Goal: Information Seeking & Learning: Learn about a topic

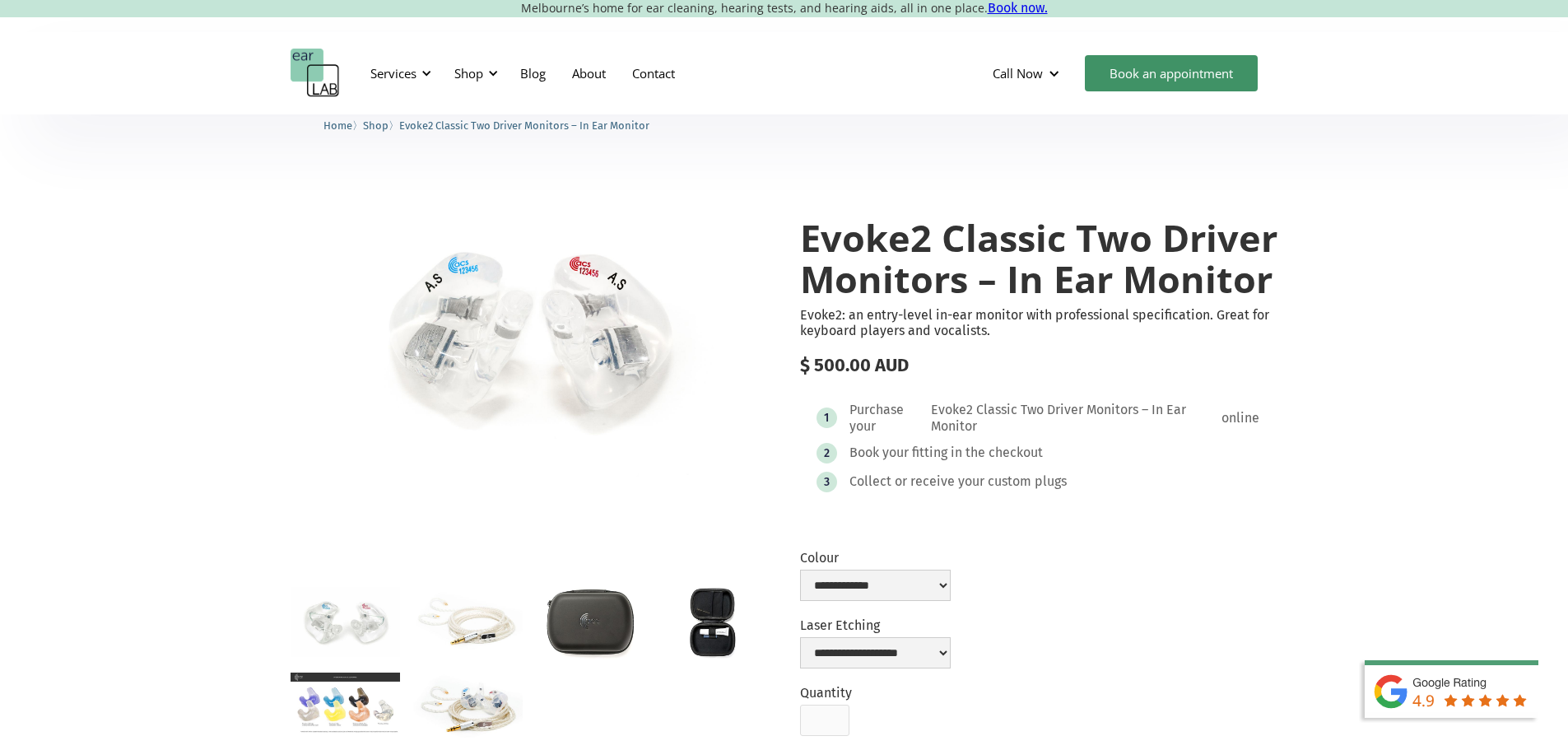
click at [388, 130] on span "Shop" at bounding box center [376, 125] width 26 height 12
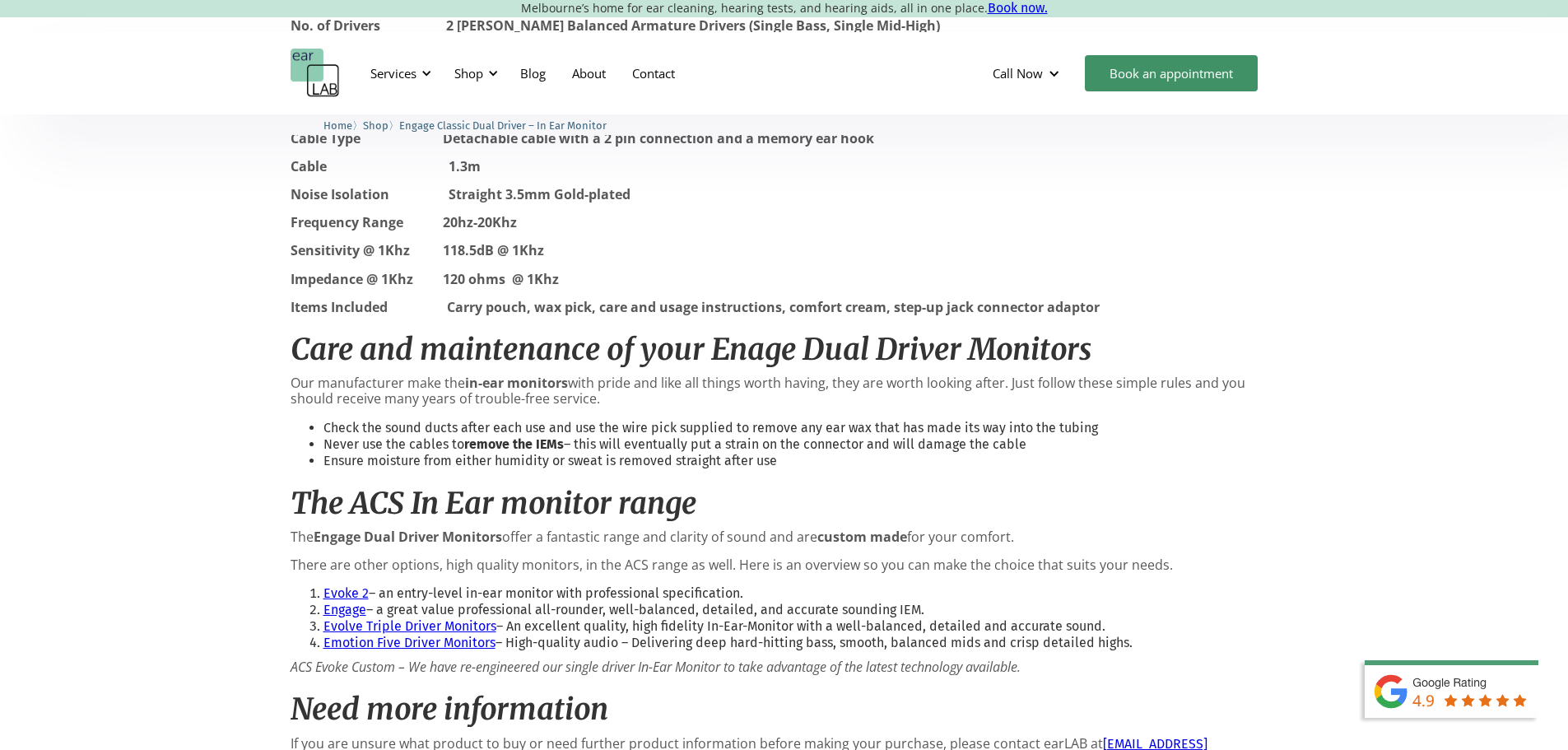
scroll to position [1728, 0]
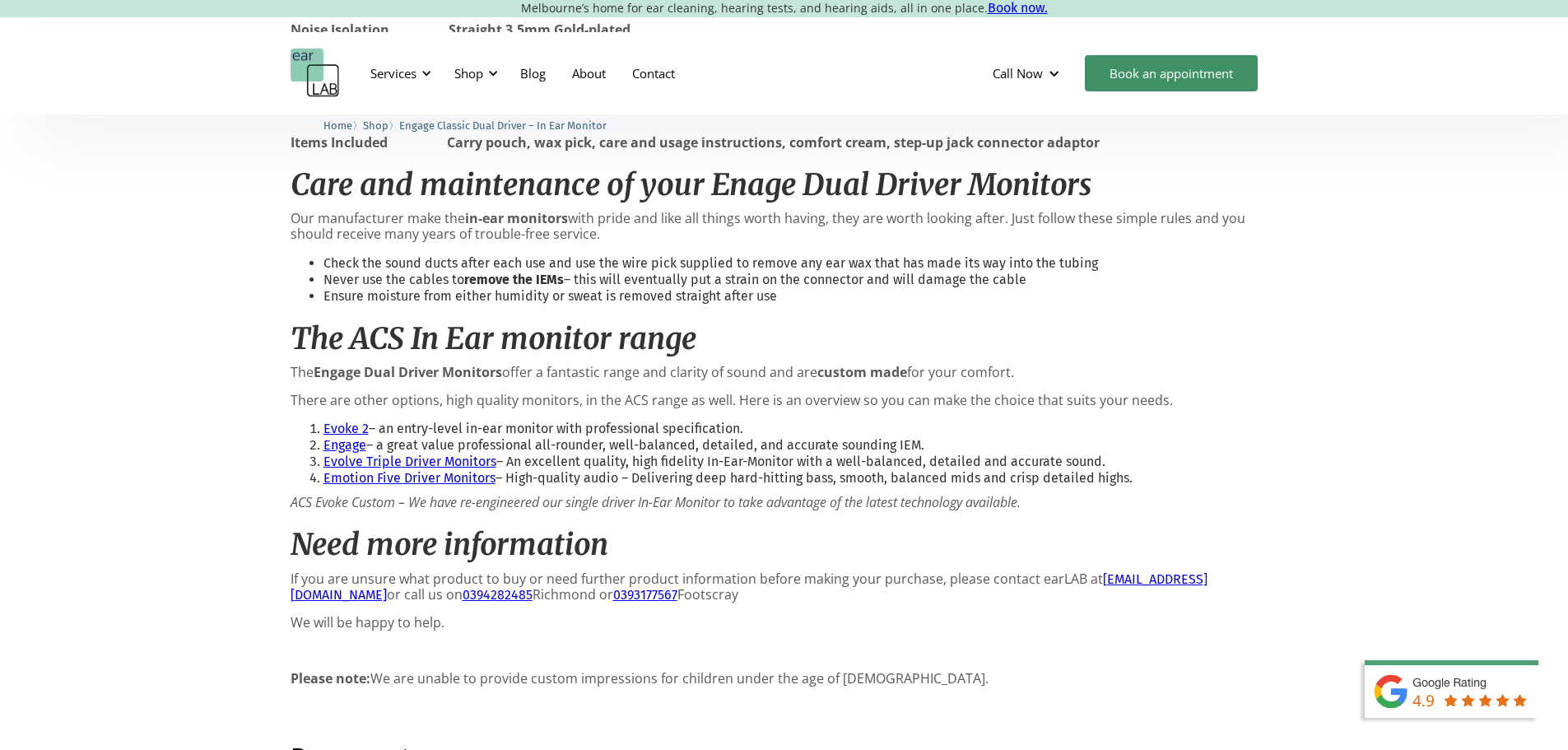
drag, startPoint x: 1138, startPoint y: 500, endPoint x: 302, endPoint y: 445, distance: 837.8
click at [302, 445] on ol "Evoke 2 – an entry-level in-ear monitor with professional specification. Engage…" at bounding box center [784, 454] width 988 height 66
copy ol "Evoke 2 – an entry-level in-ear monitor with professional specification. Engage…"
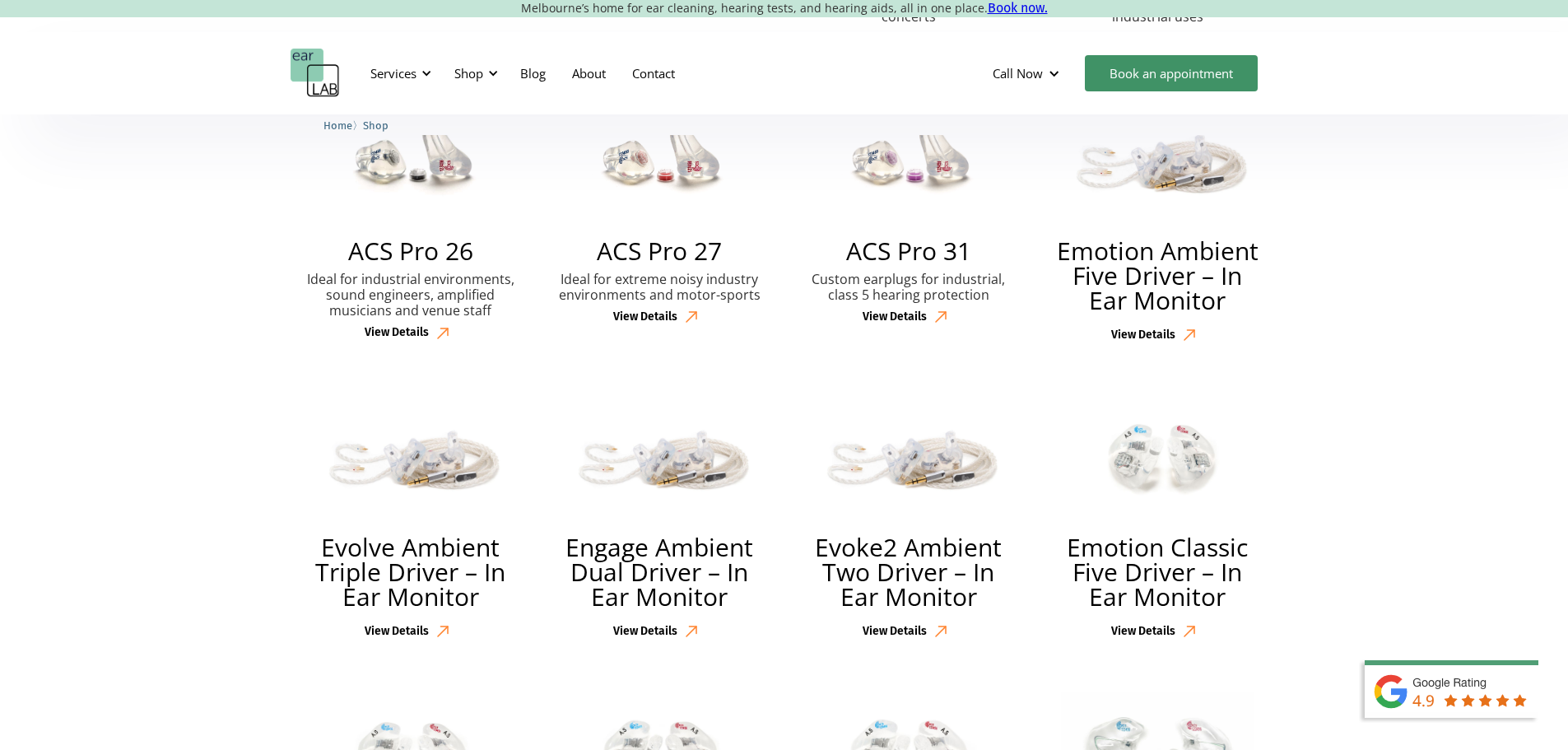
scroll to position [823, 0]
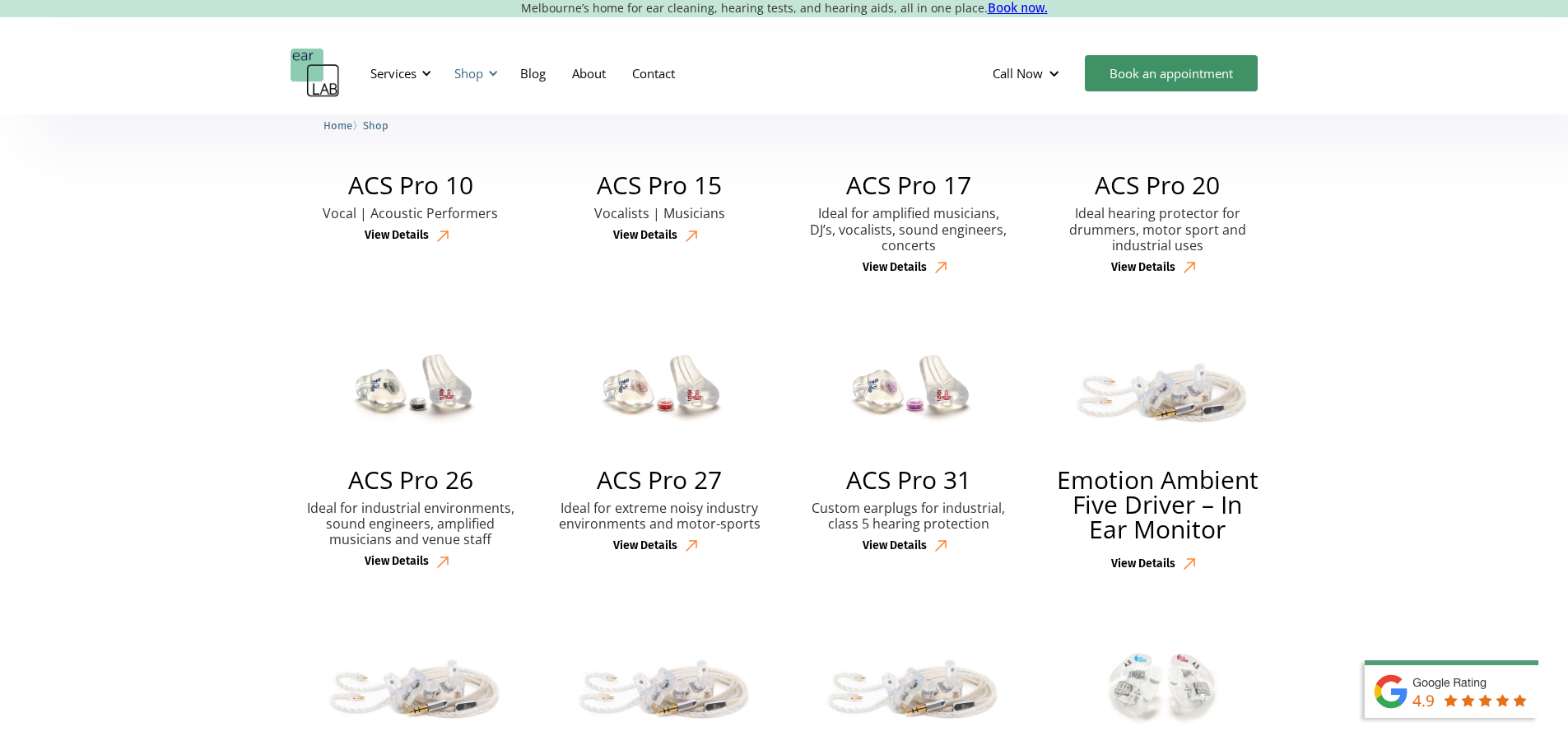
click at [487, 79] on div "Shop" at bounding box center [474, 73] width 59 height 50
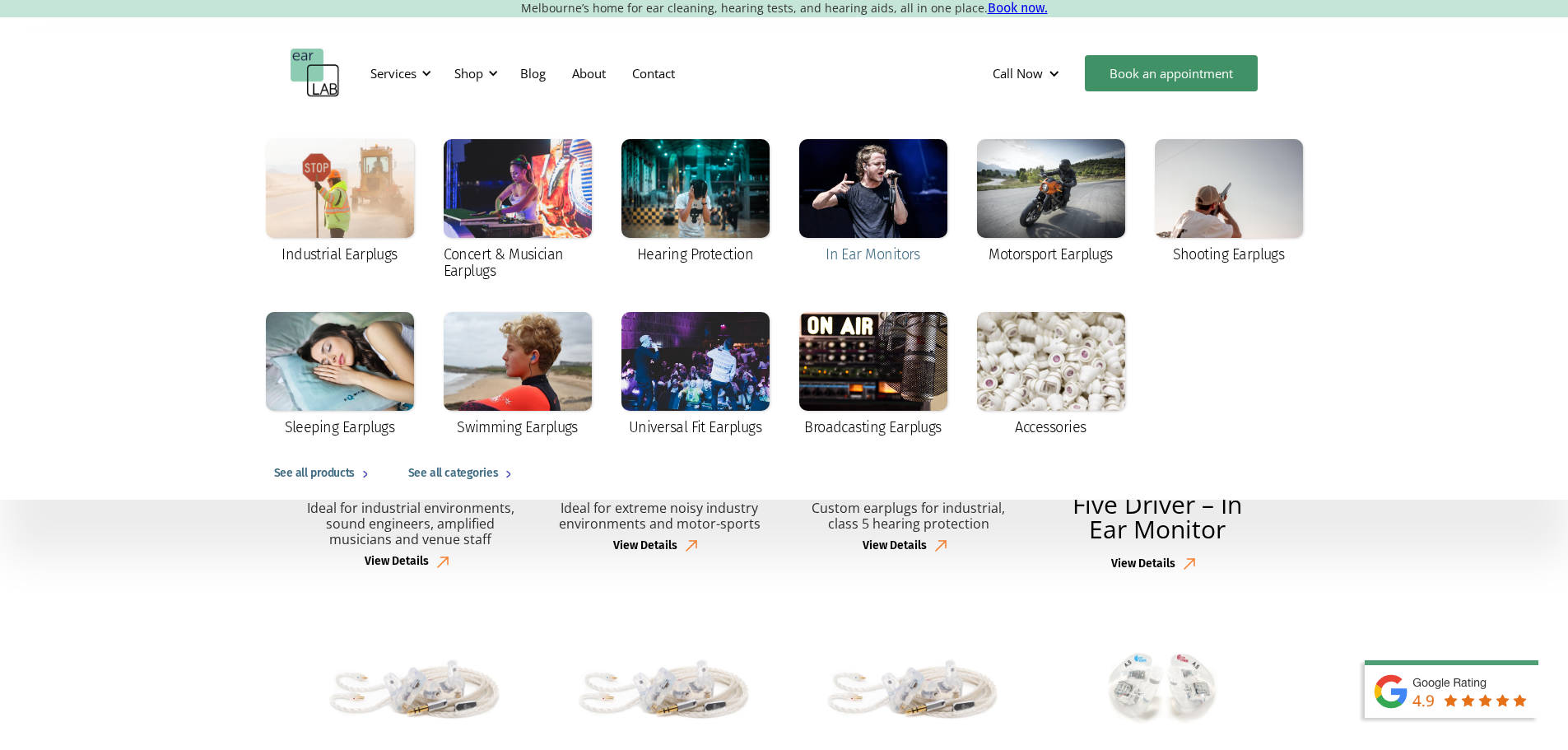
click at [865, 209] on div at bounding box center [874, 189] width 149 height 99
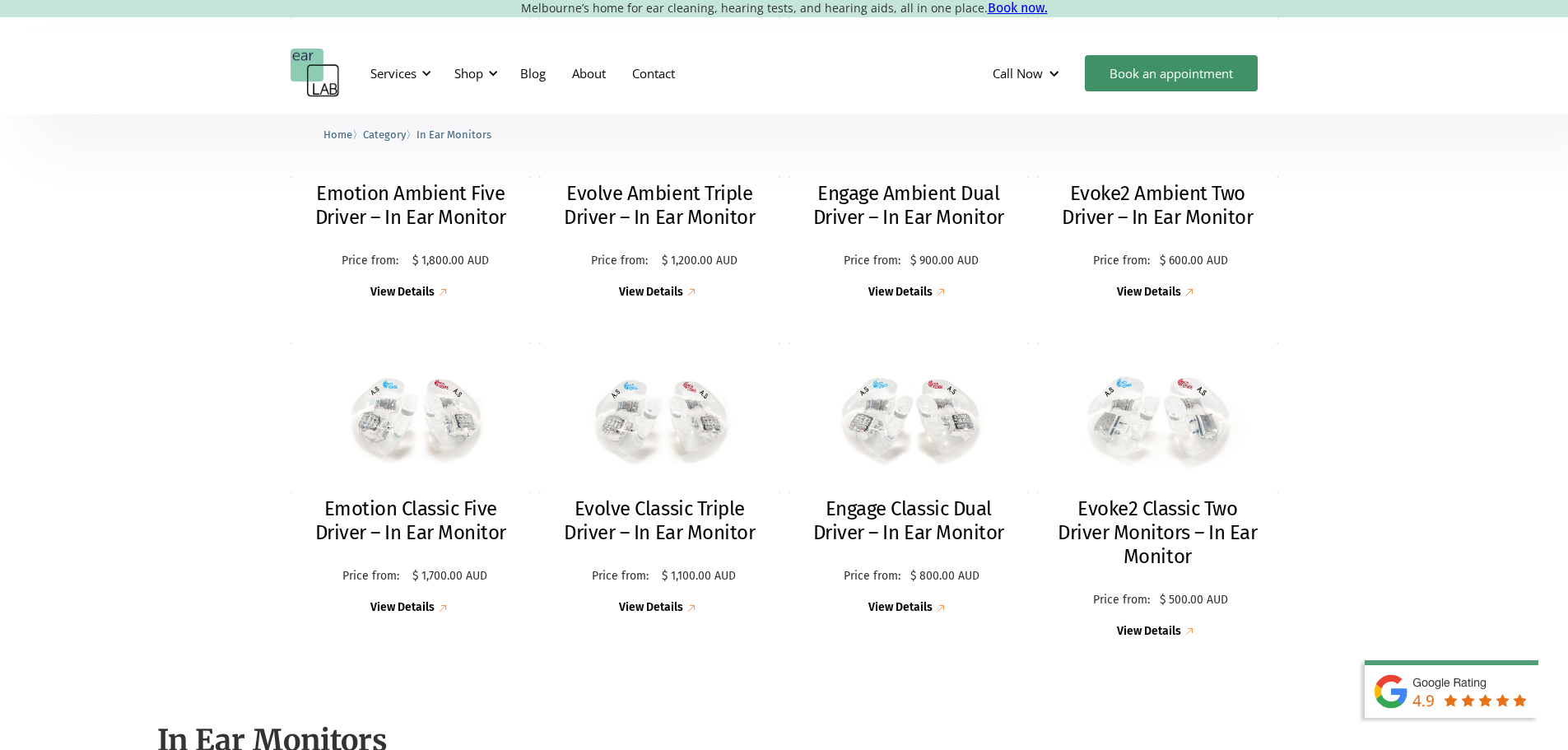
scroll to position [576, 0]
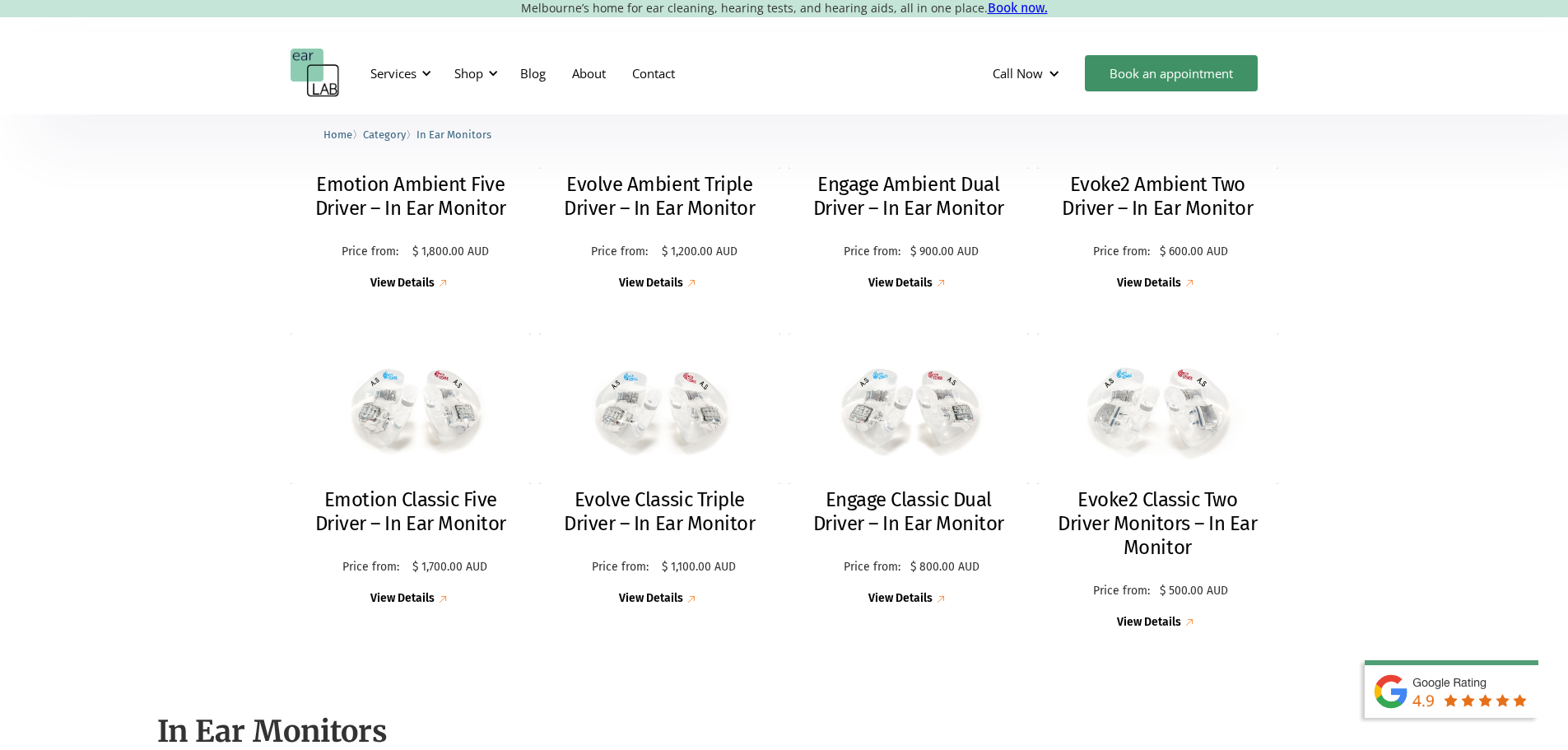
click at [430, 204] on h2 "Emotion Ambient Five Driver – In Ear Monitor" at bounding box center [411, 197] width 208 height 48
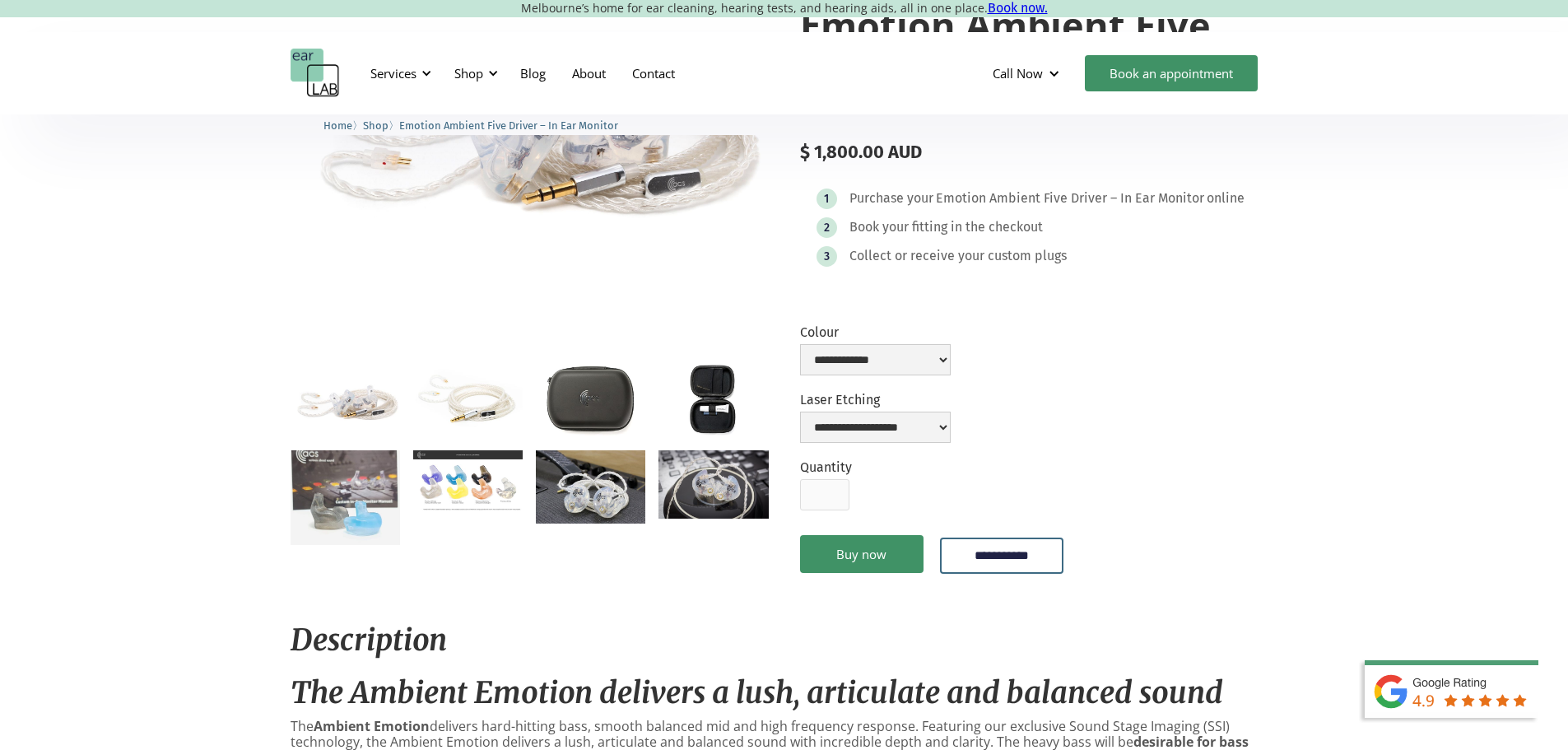
scroll to position [576, 0]
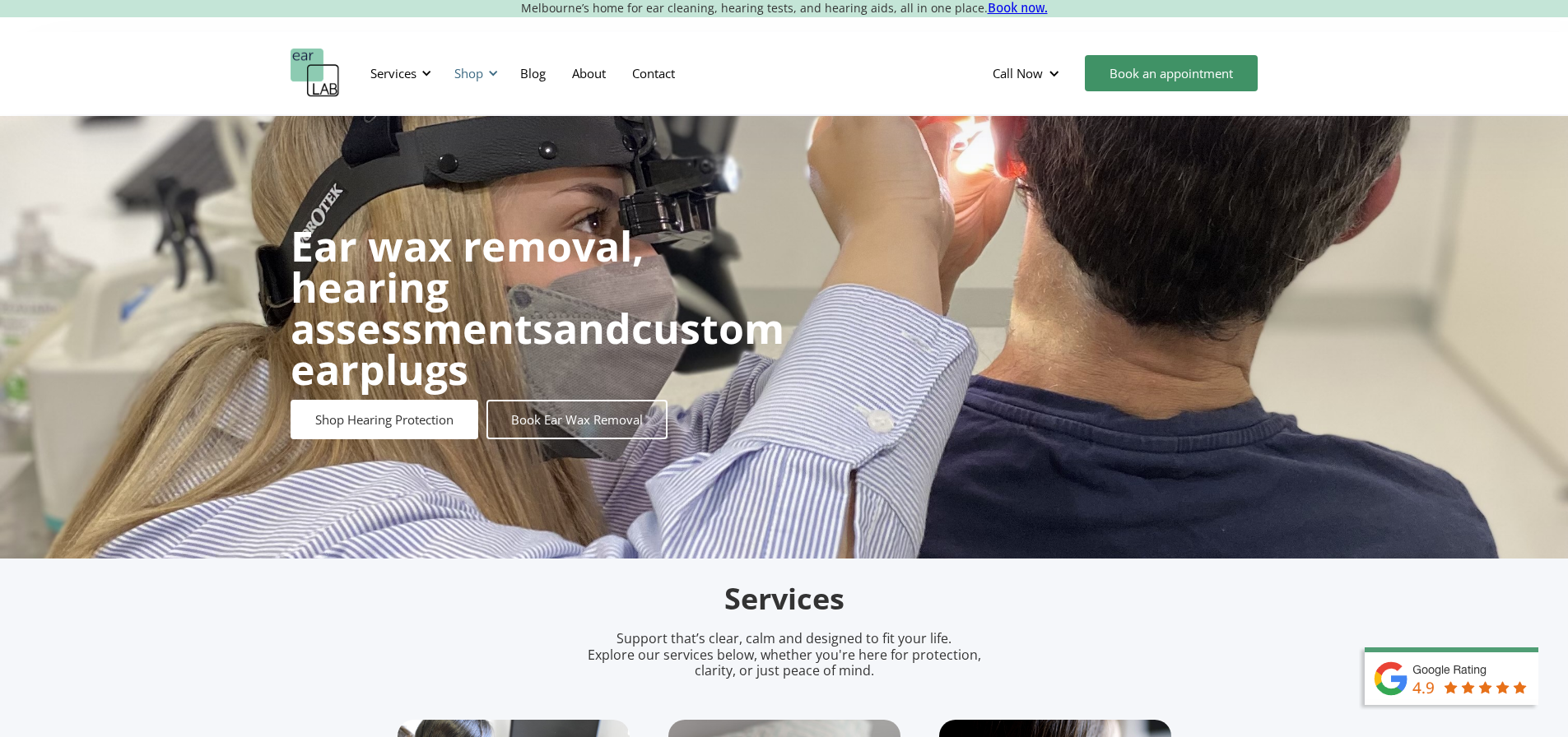
drag, startPoint x: 0, startPoint y: 0, endPoint x: 479, endPoint y: 76, distance: 485.0
click at [479, 76] on div "Shop" at bounding box center [468, 73] width 28 height 16
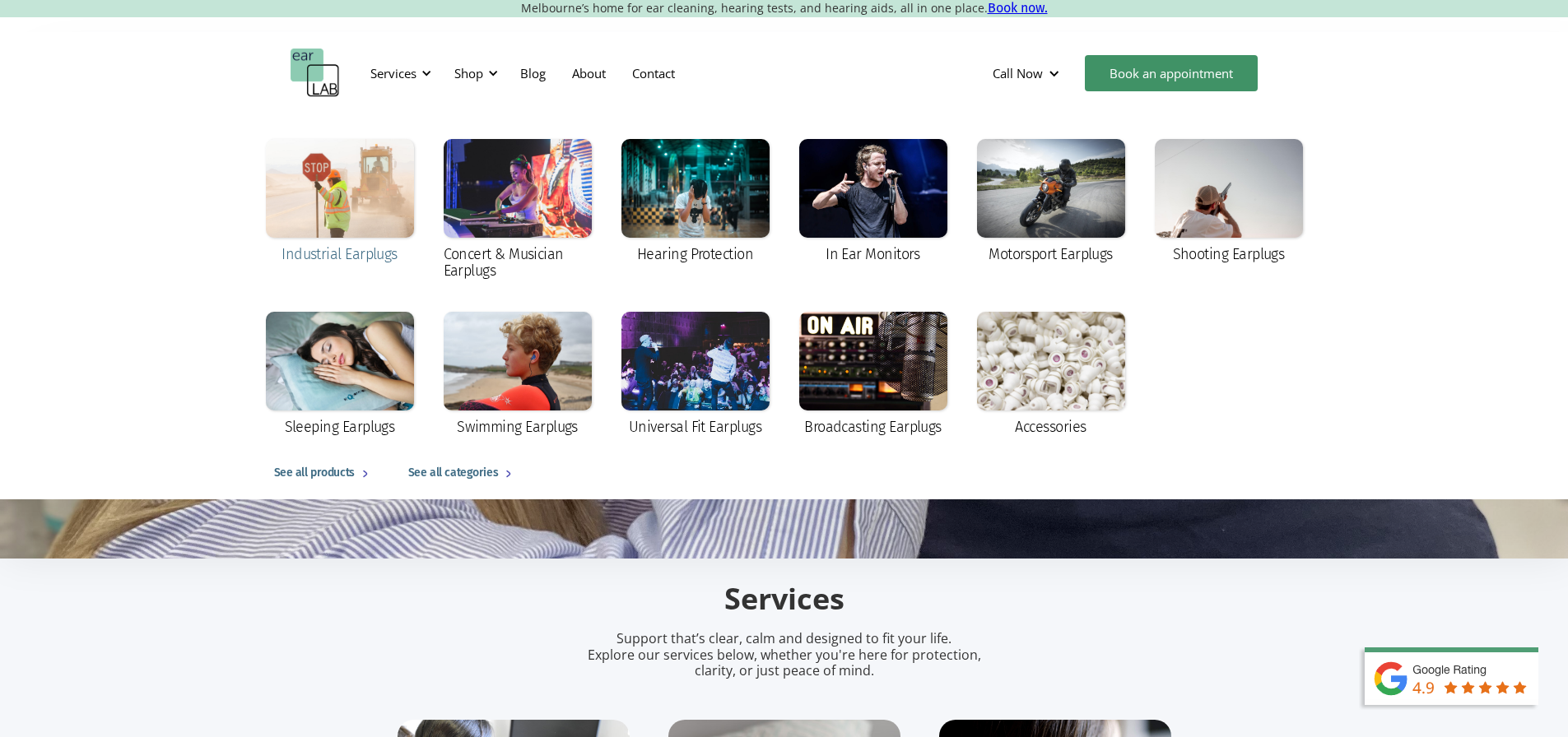
click at [398, 174] on div at bounding box center [340, 189] width 149 height 99
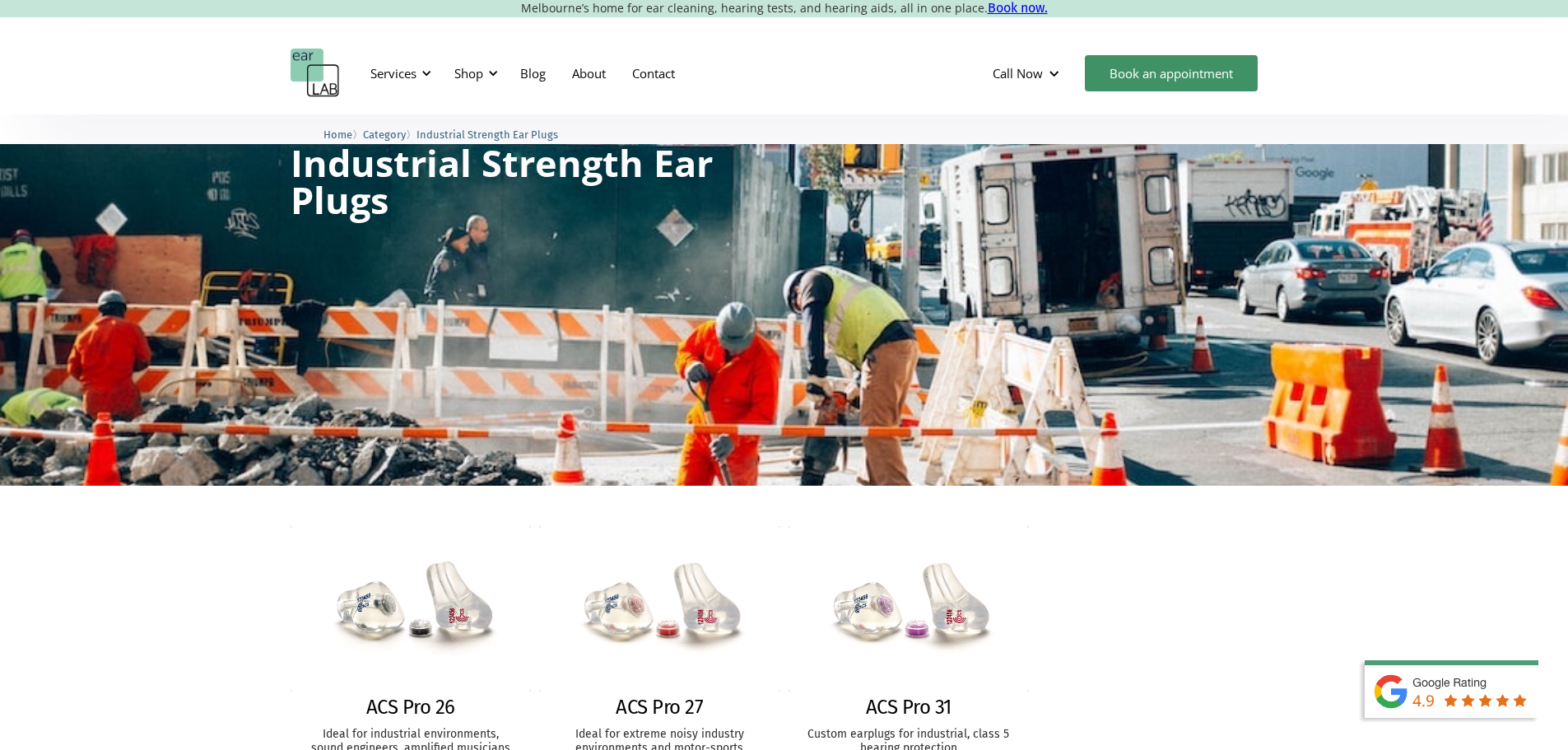
scroll to position [329, 0]
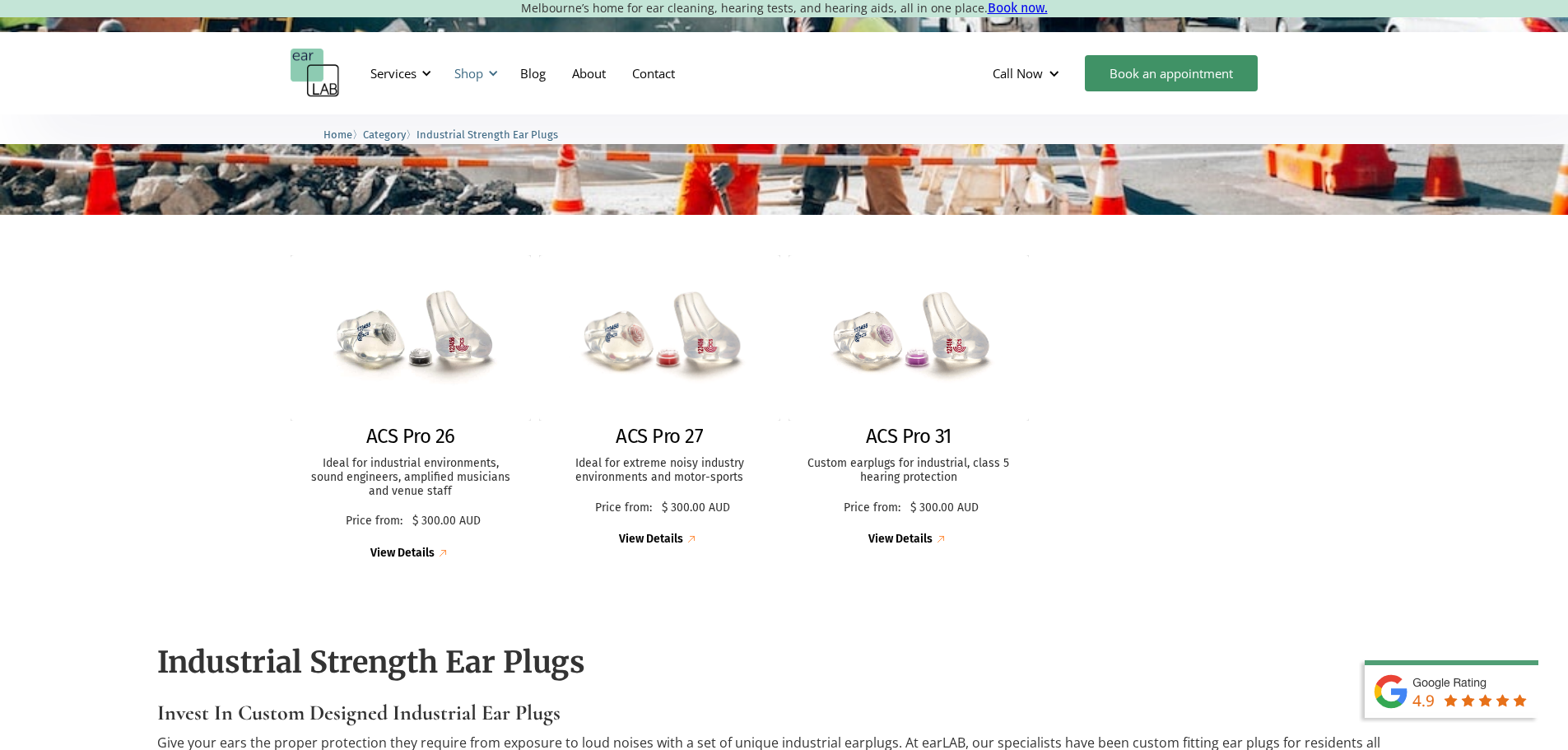
click at [464, 76] on div "Shop" at bounding box center [468, 73] width 28 height 17
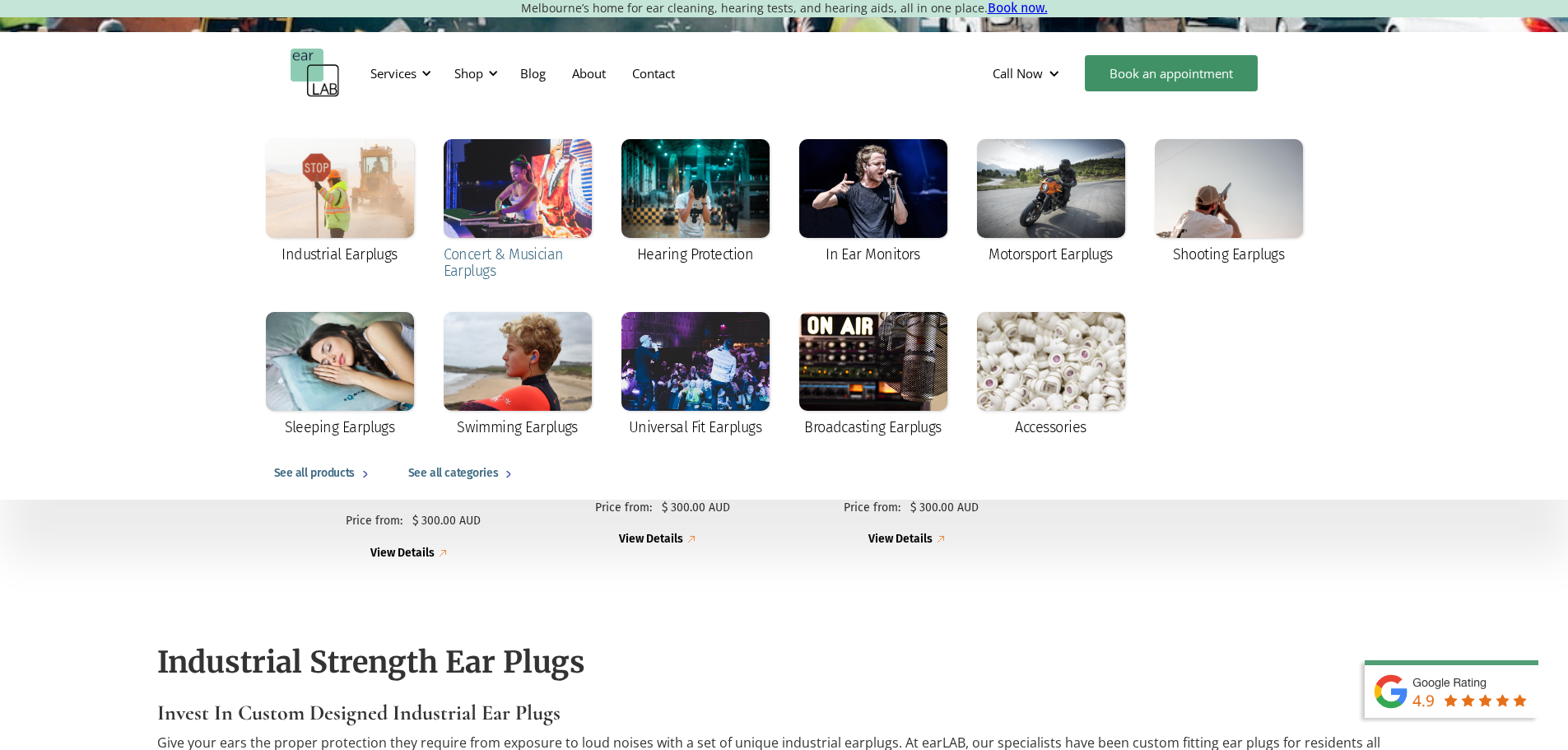
click at [455, 189] on div at bounding box center [518, 189] width 149 height 99
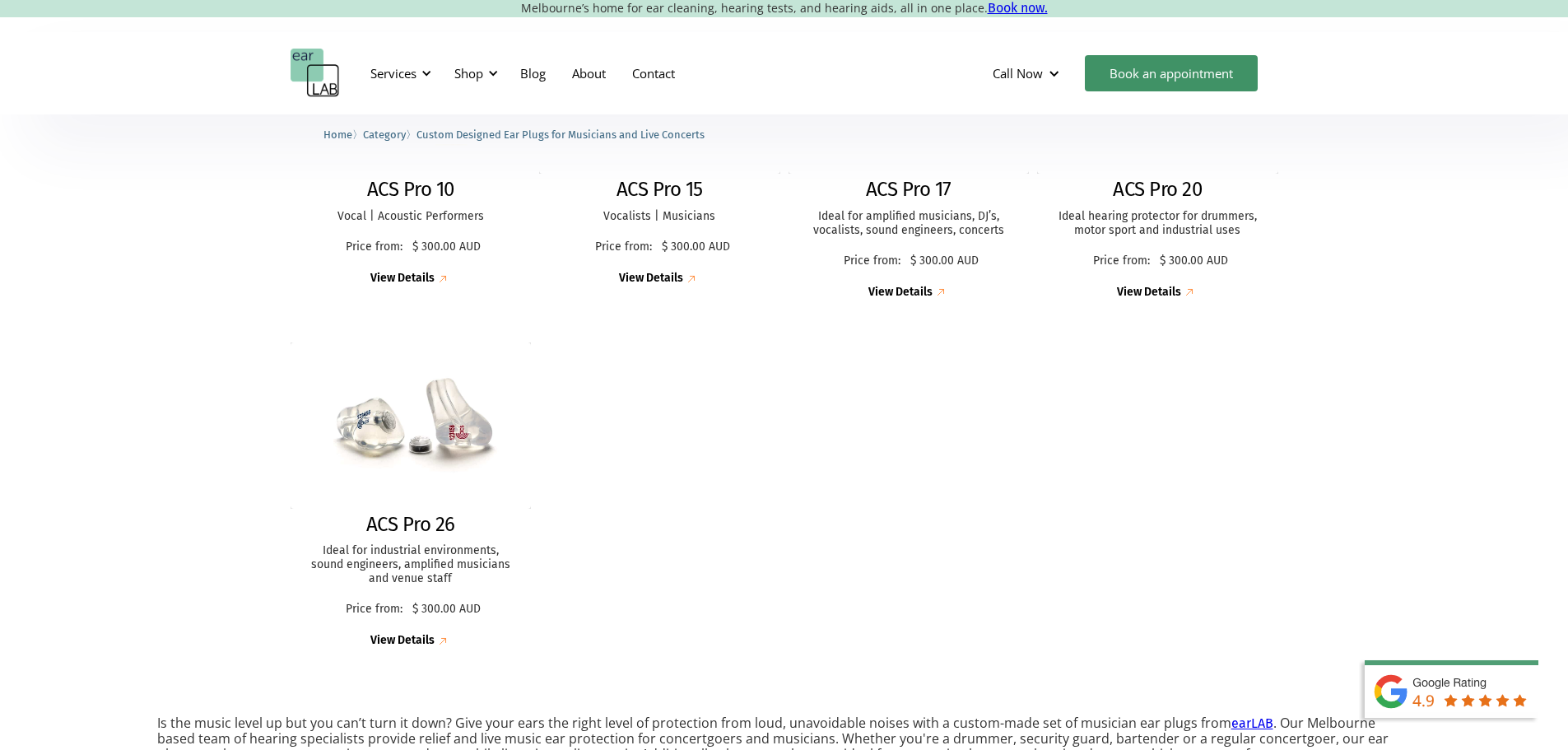
scroll to position [83, 0]
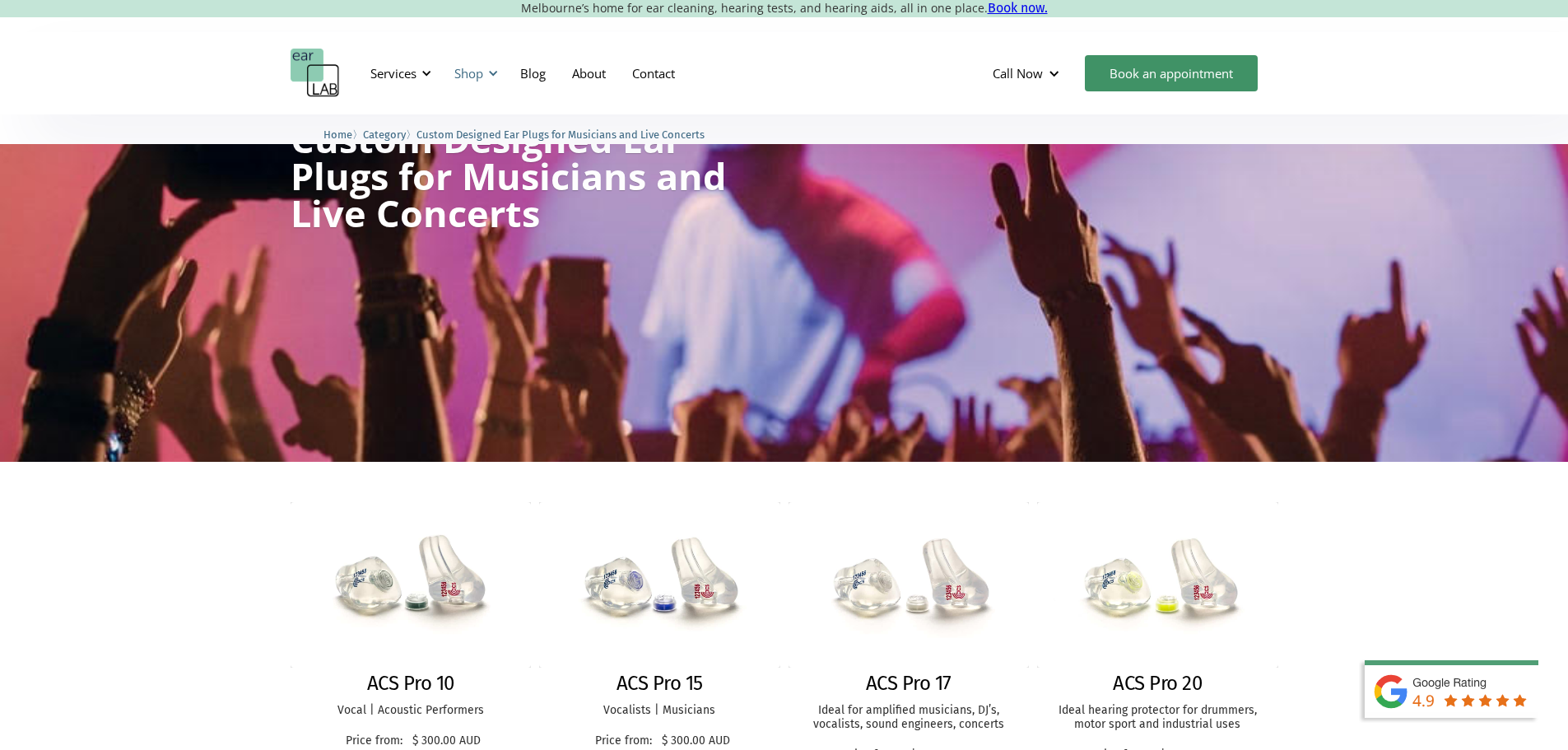
click at [464, 75] on div "Shop" at bounding box center [468, 73] width 28 height 17
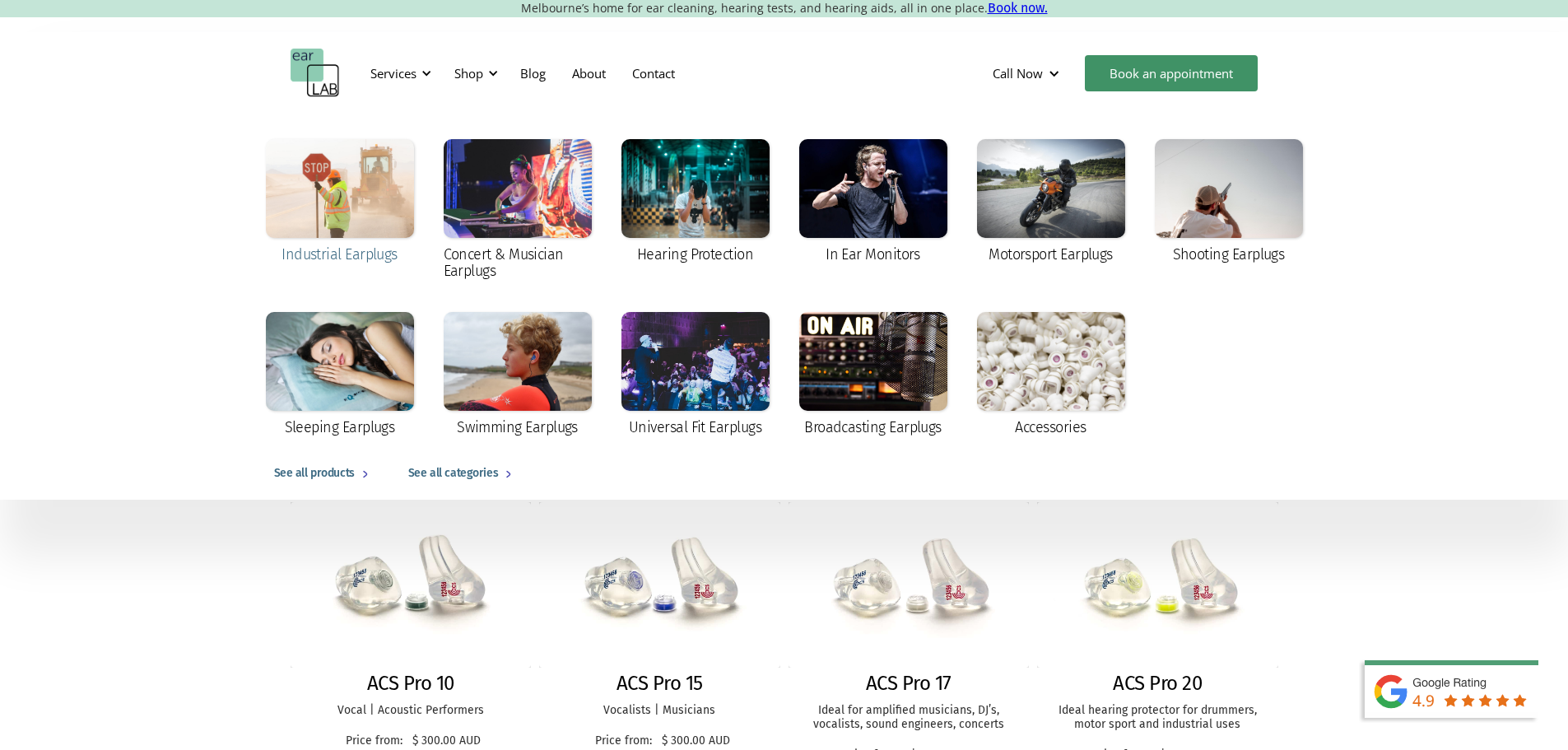
click at [393, 155] on div at bounding box center [340, 189] width 149 height 99
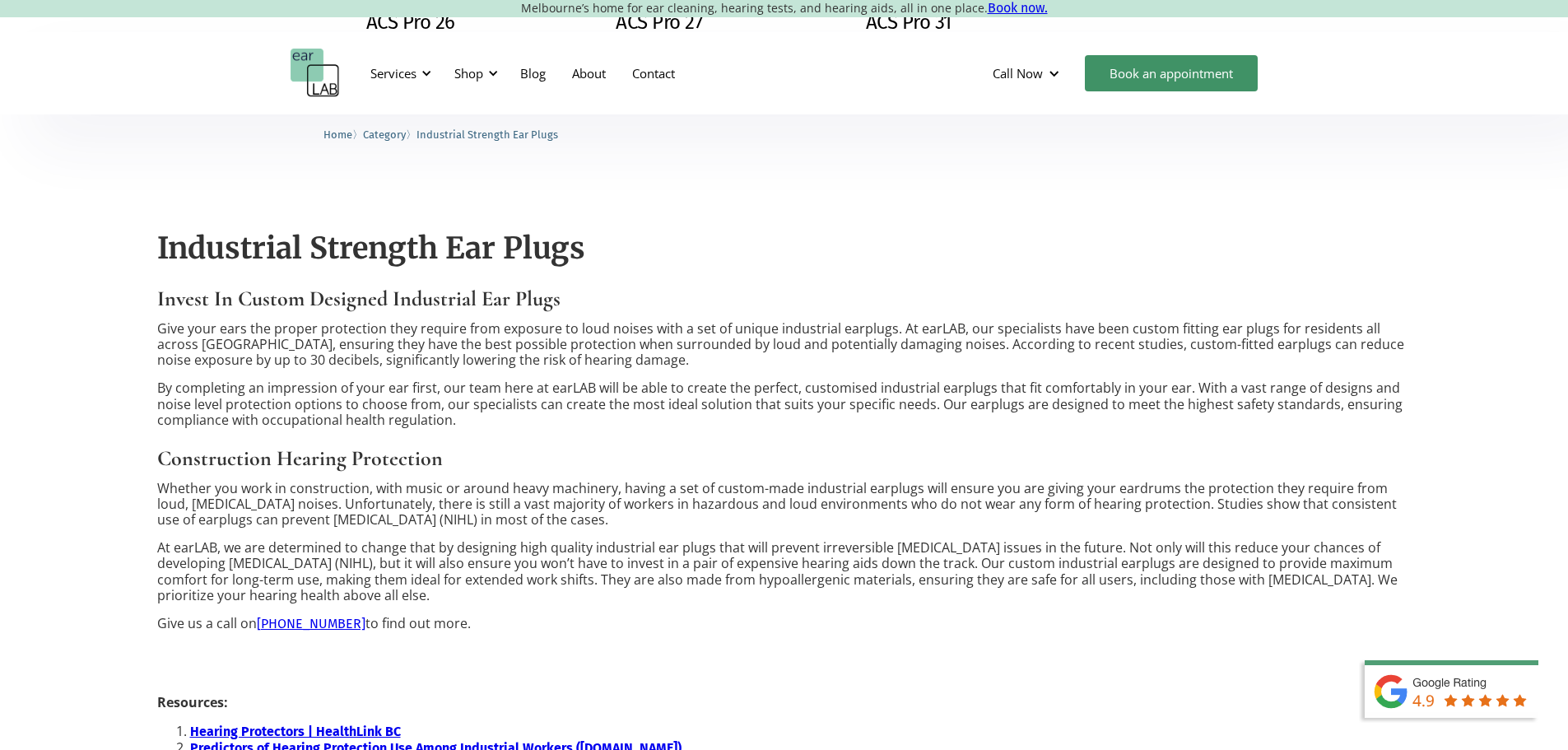
scroll to position [576, 0]
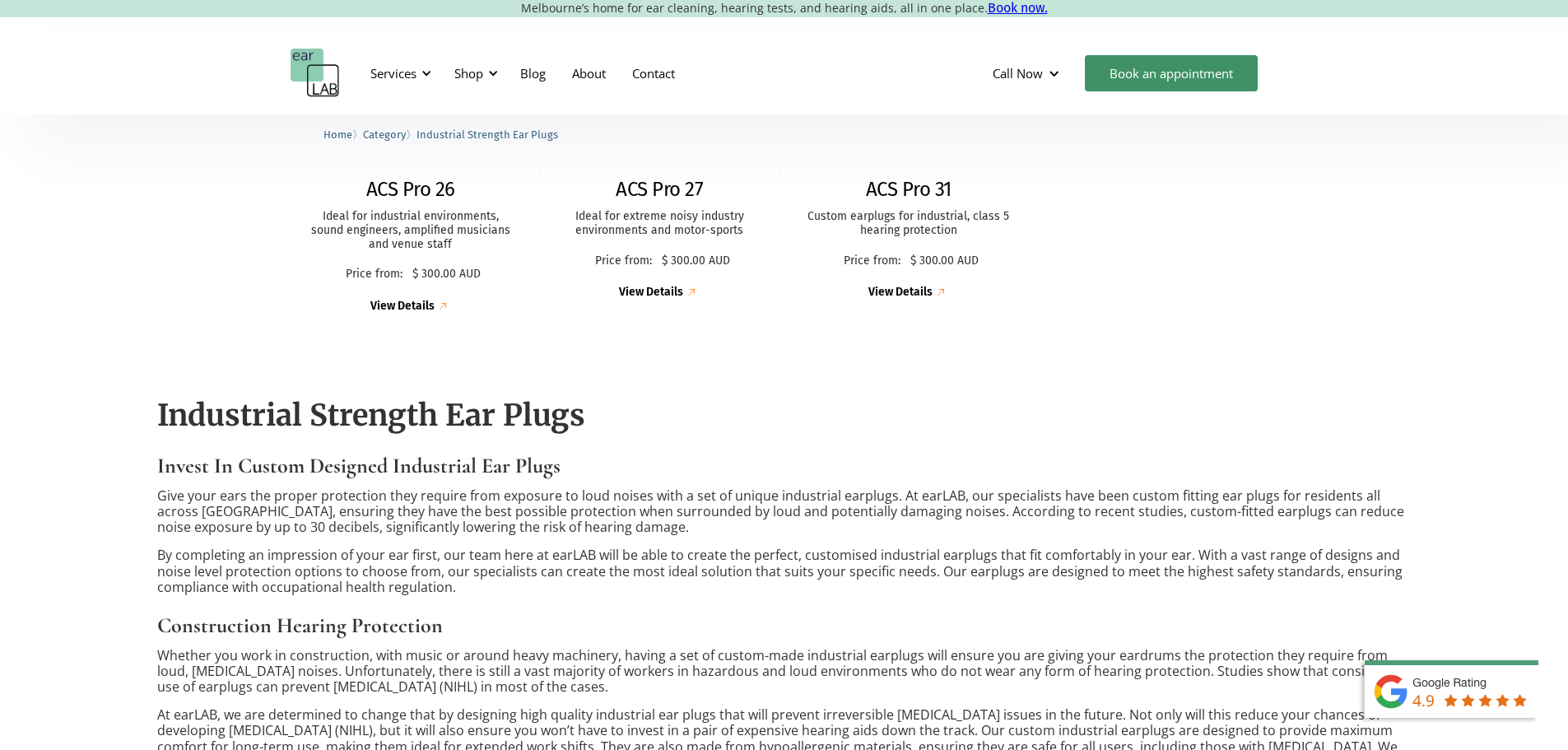
click at [452, 196] on h2 "ACS Pro 26" at bounding box center [410, 190] width 89 height 24
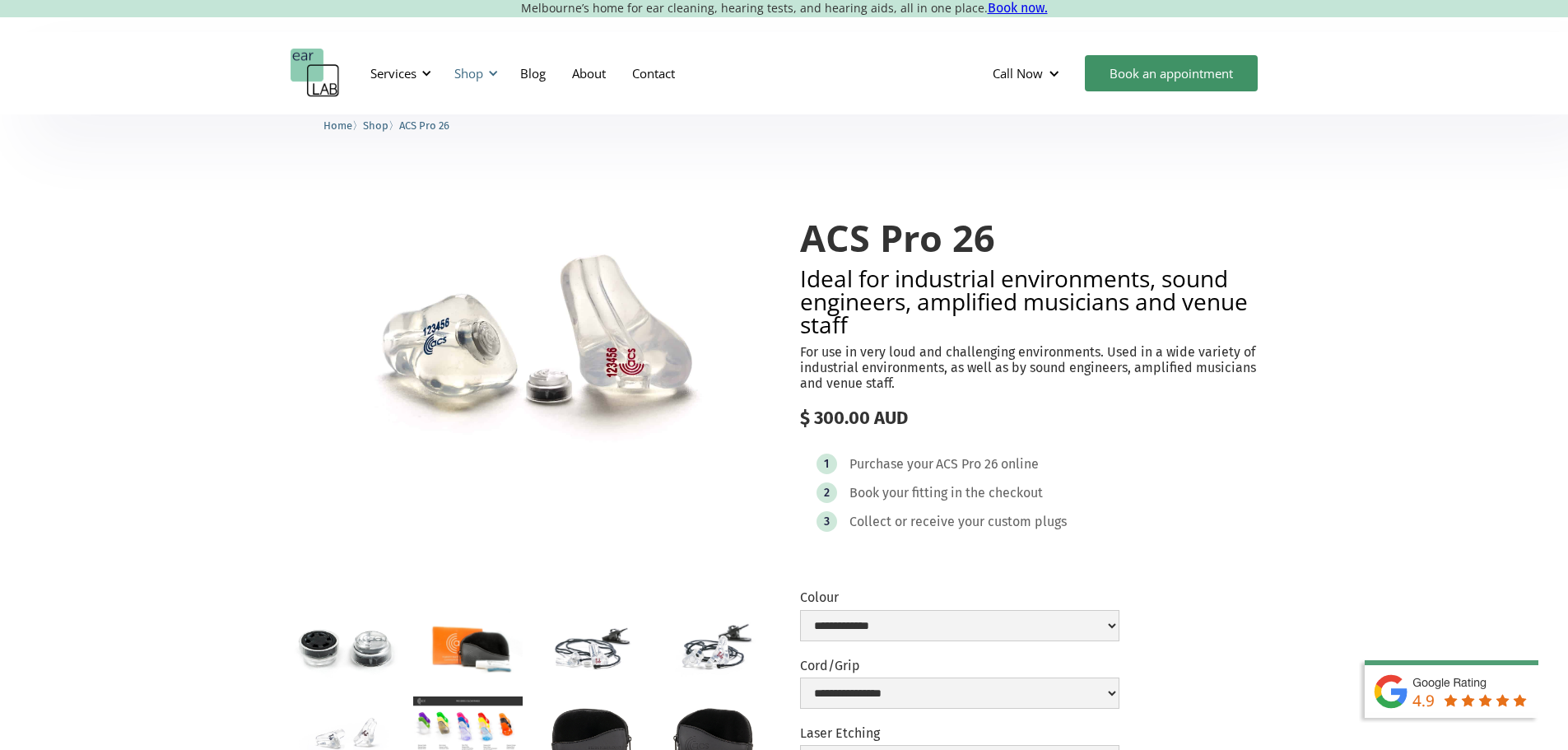
click at [472, 91] on div "Shop" at bounding box center [474, 73] width 59 height 50
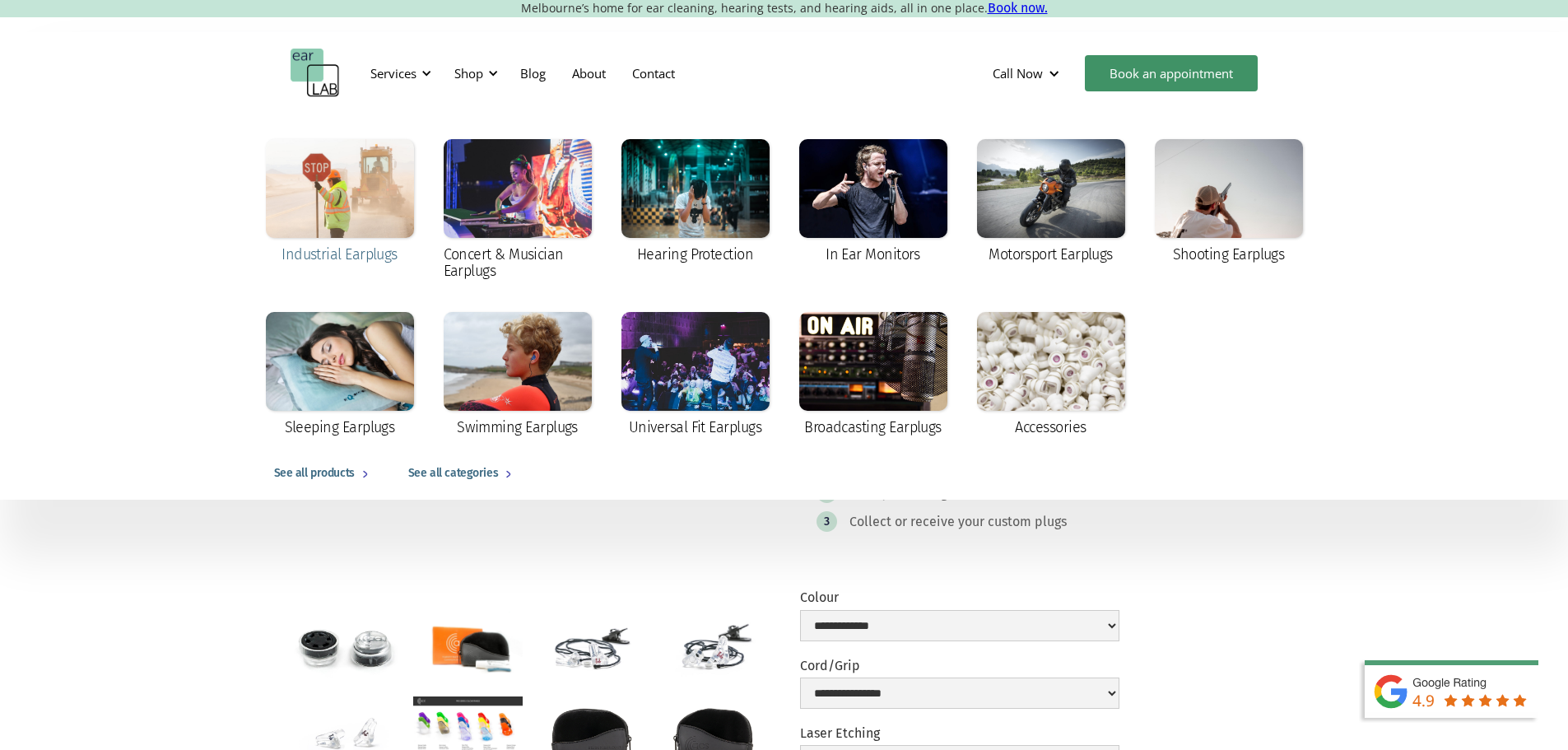
click at [367, 201] on div at bounding box center [340, 189] width 149 height 99
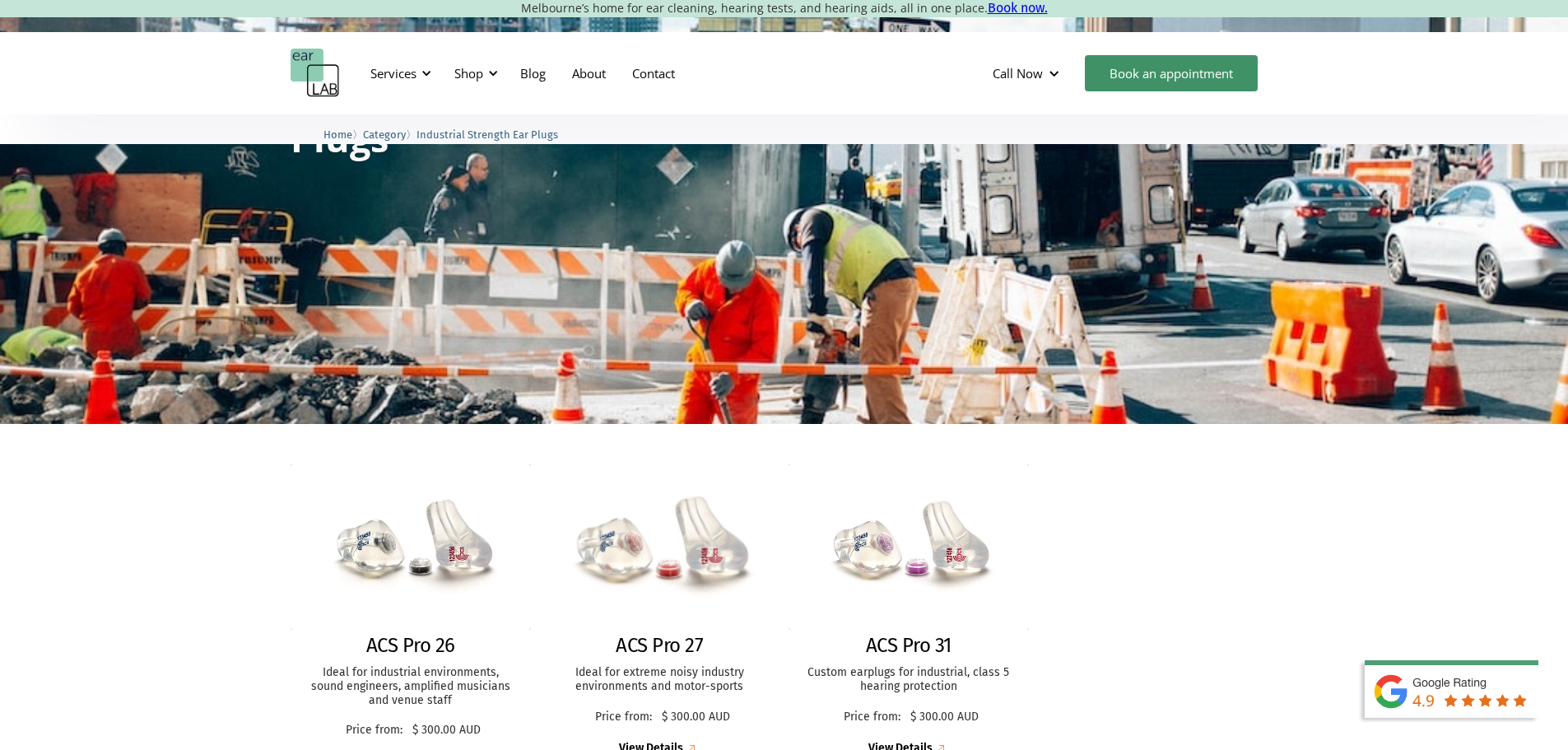
scroll to position [165, 0]
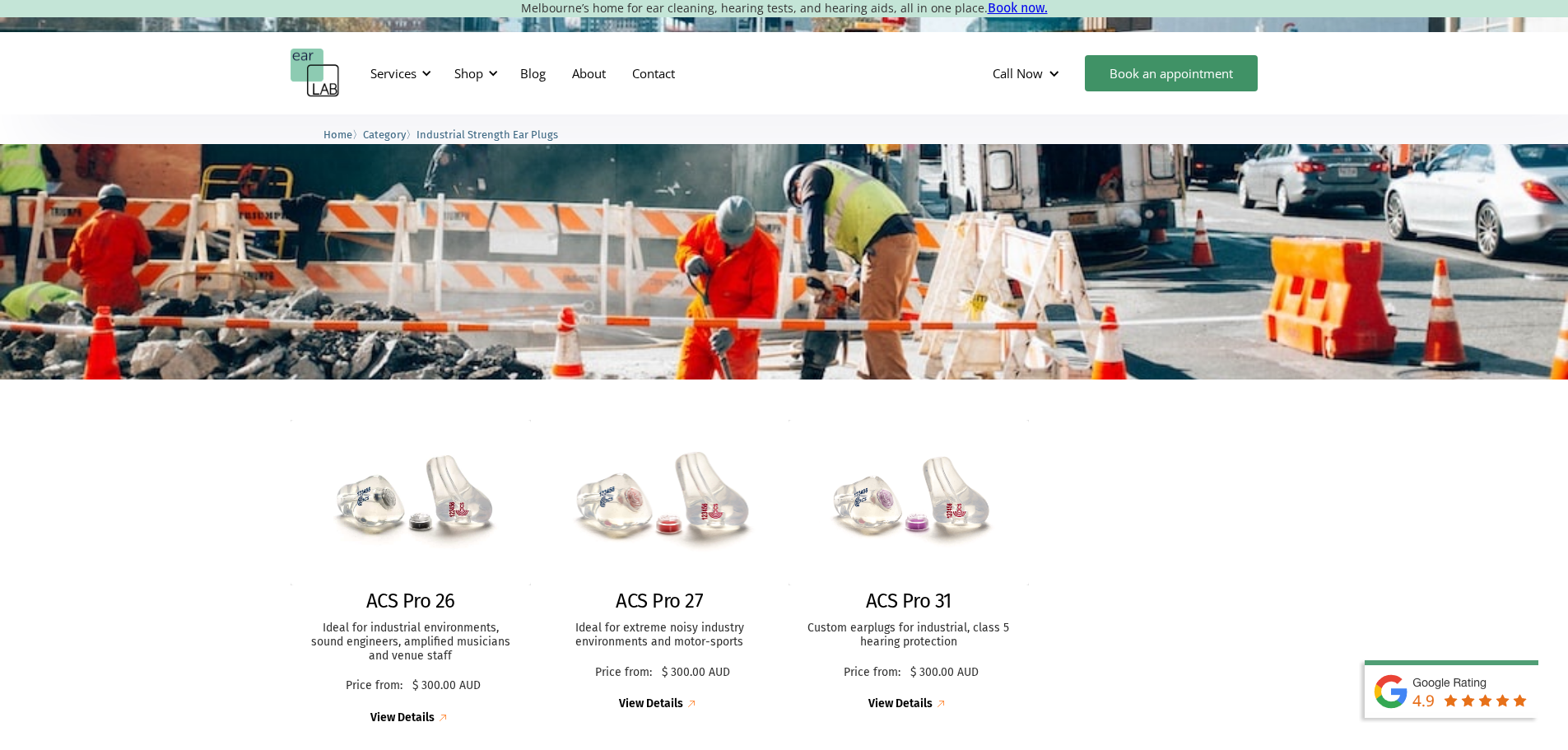
click at [669, 538] on img at bounding box center [658, 502] width 265 height 182
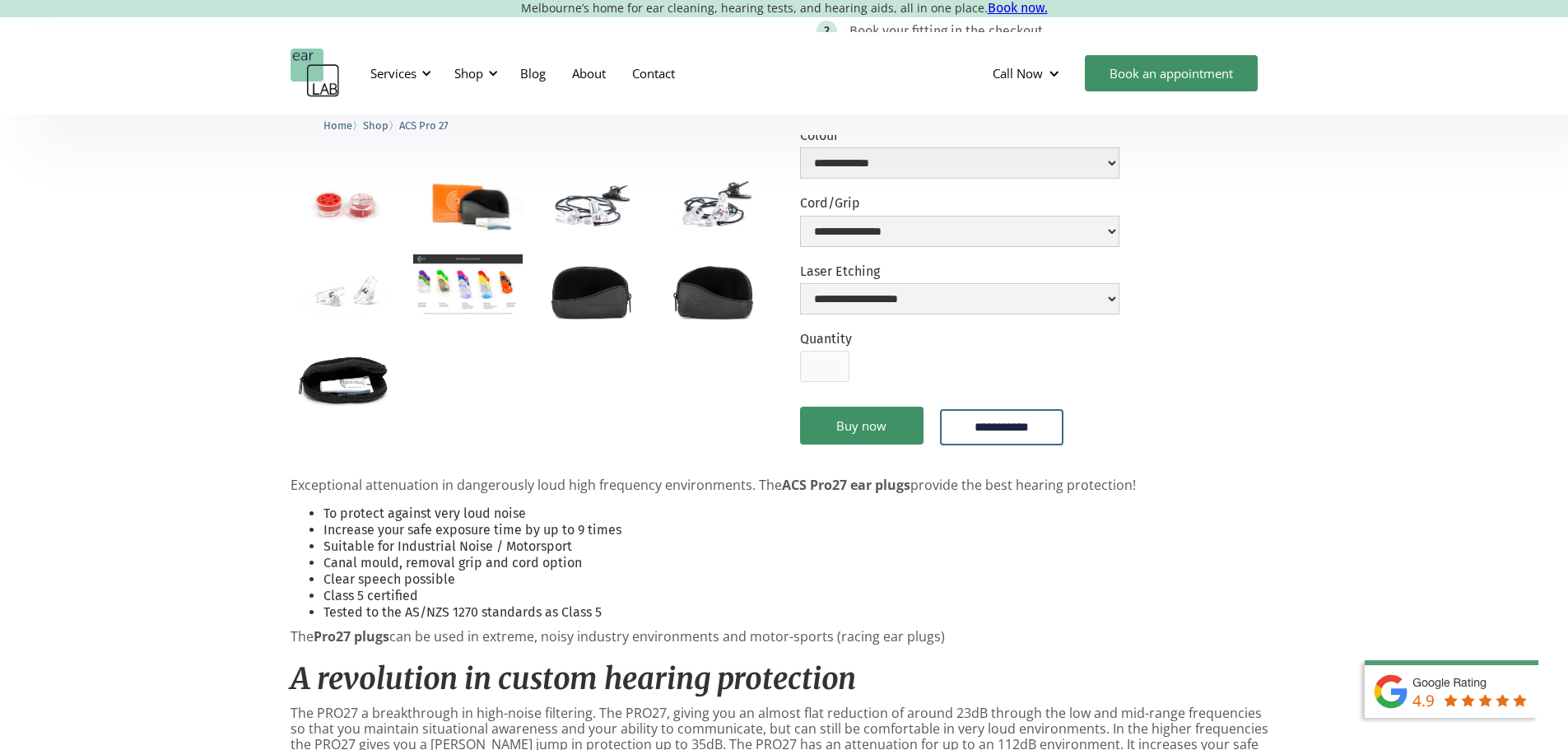
scroll to position [165, 0]
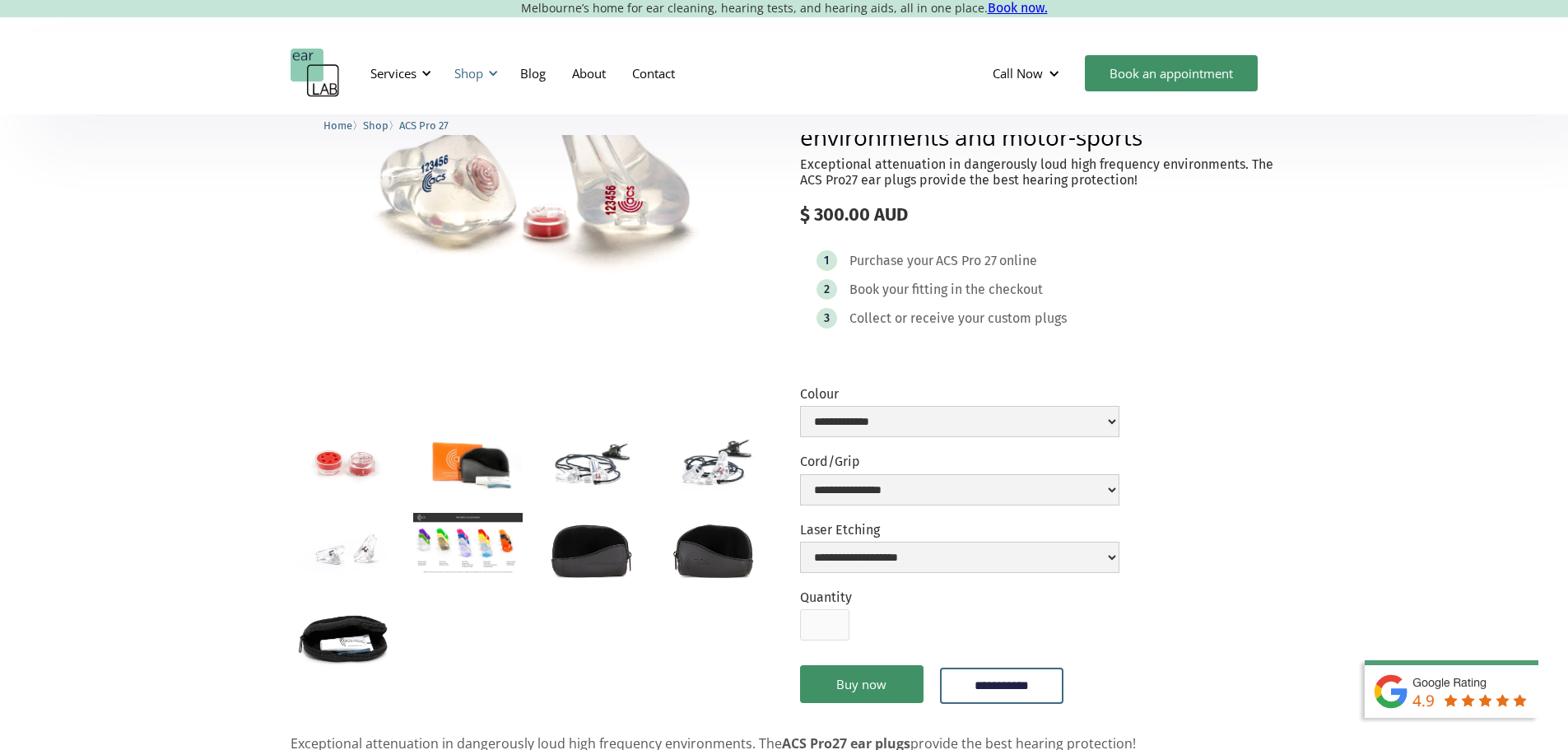
click at [458, 67] on div "Shop" at bounding box center [468, 73] width 28 height 17
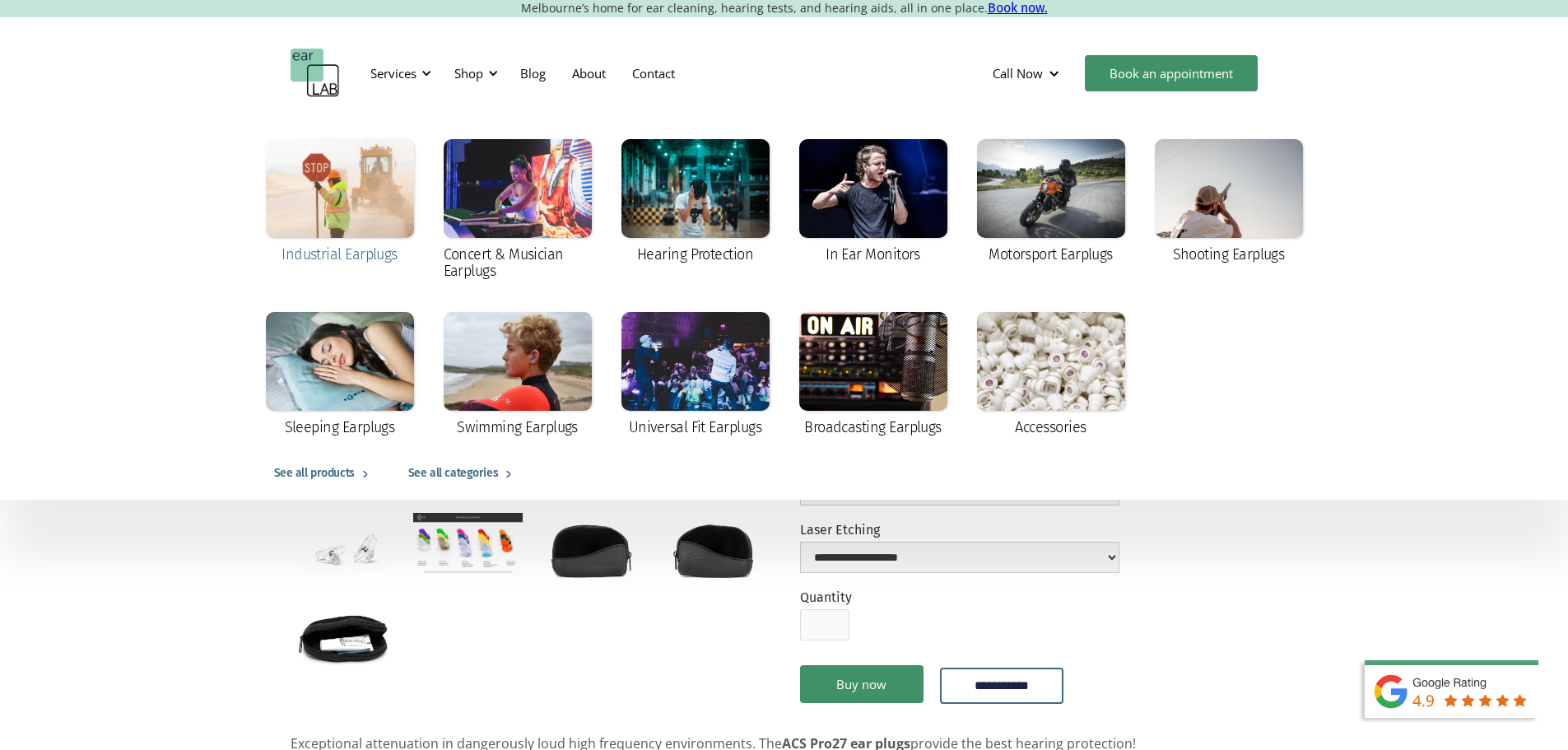
click at [408, 167] on div at bounding box center [340, 189] width 149 height 99
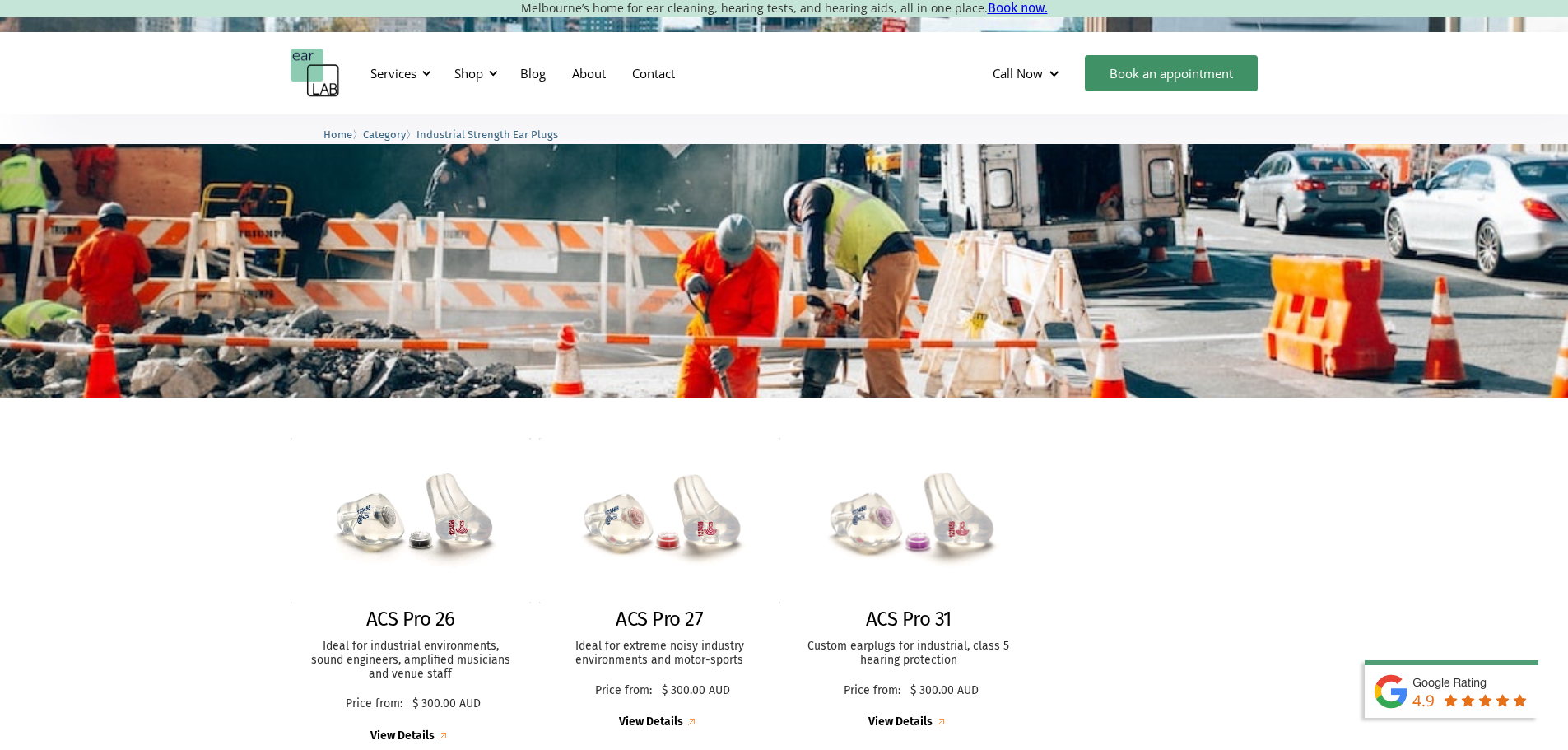
scroll to position [165, 0]
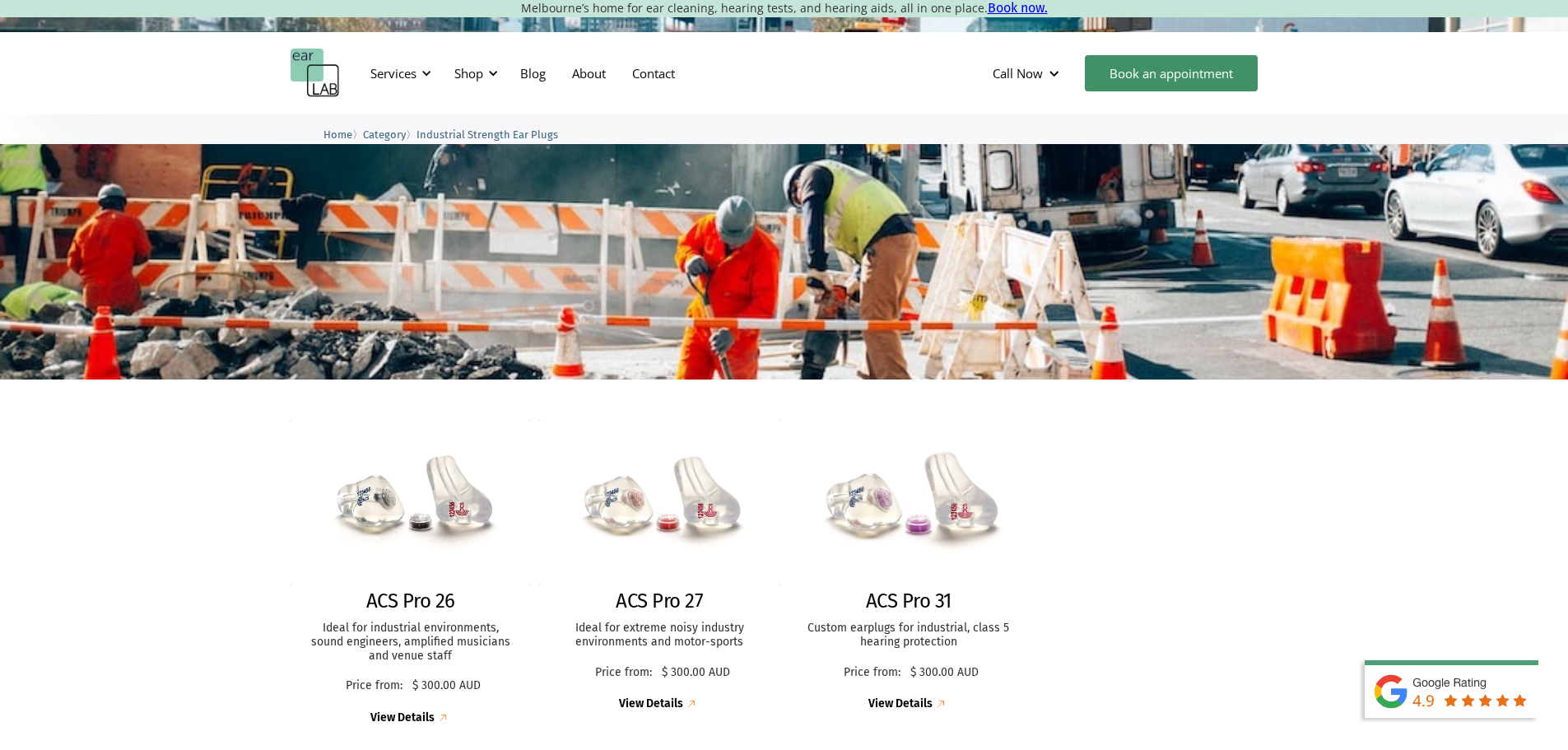
click at [862, 507] on img at bounding box center [908, 502] width 264 height 182
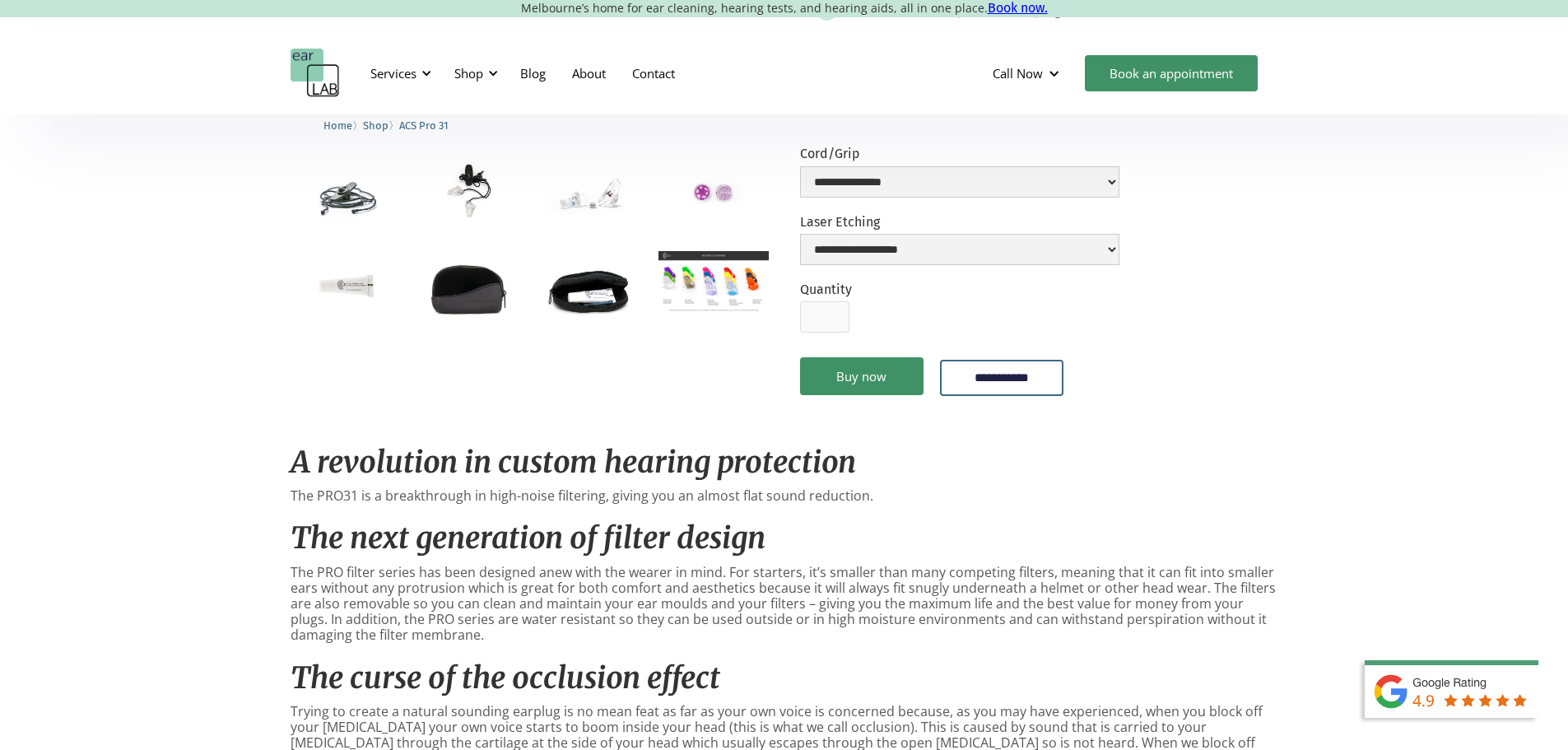
scroll to position [165, 0]
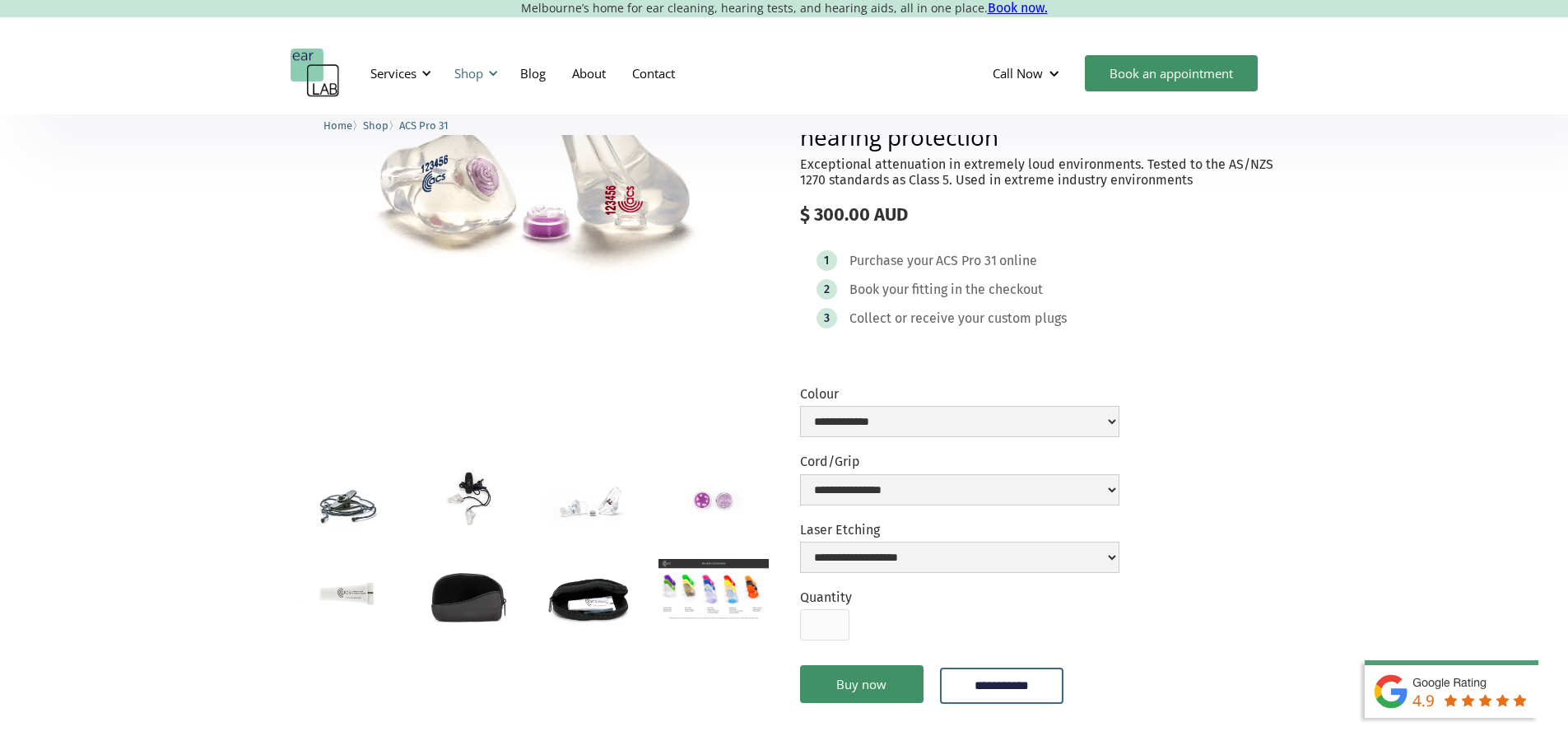
click at [477, 90] on div "Shop" at bounding box center [474, 73] width 59 height 50
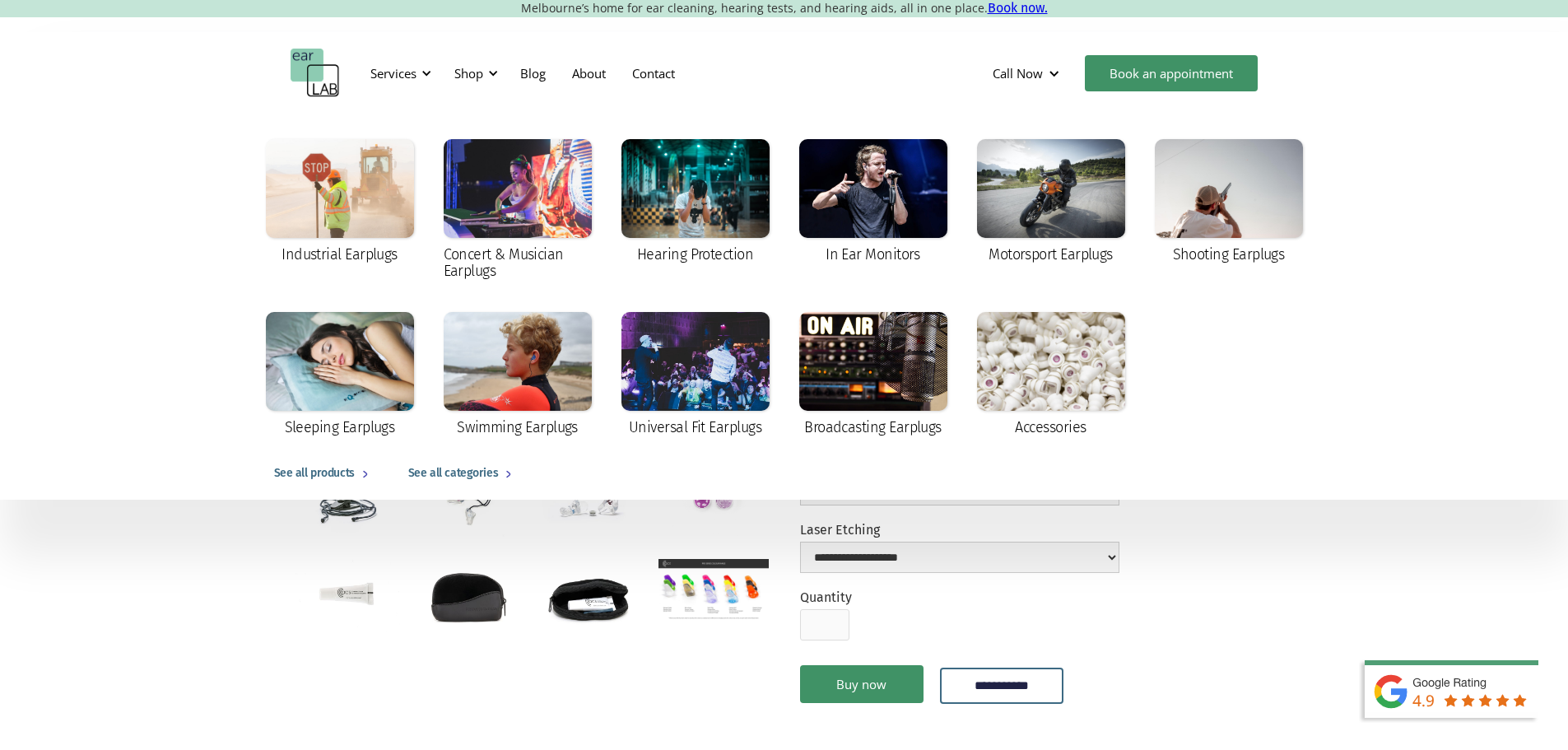
click at [1137, 239] on div "Industrial Earplugs Concert & Musician Earplugs Hearing Protection In Ear Monit…" at bounding box center [784, 289] width 1054 height 316
click at [1153, 238] on link "Shooting Earplugs" at bounding box center [1229, 203] width 165 height 143
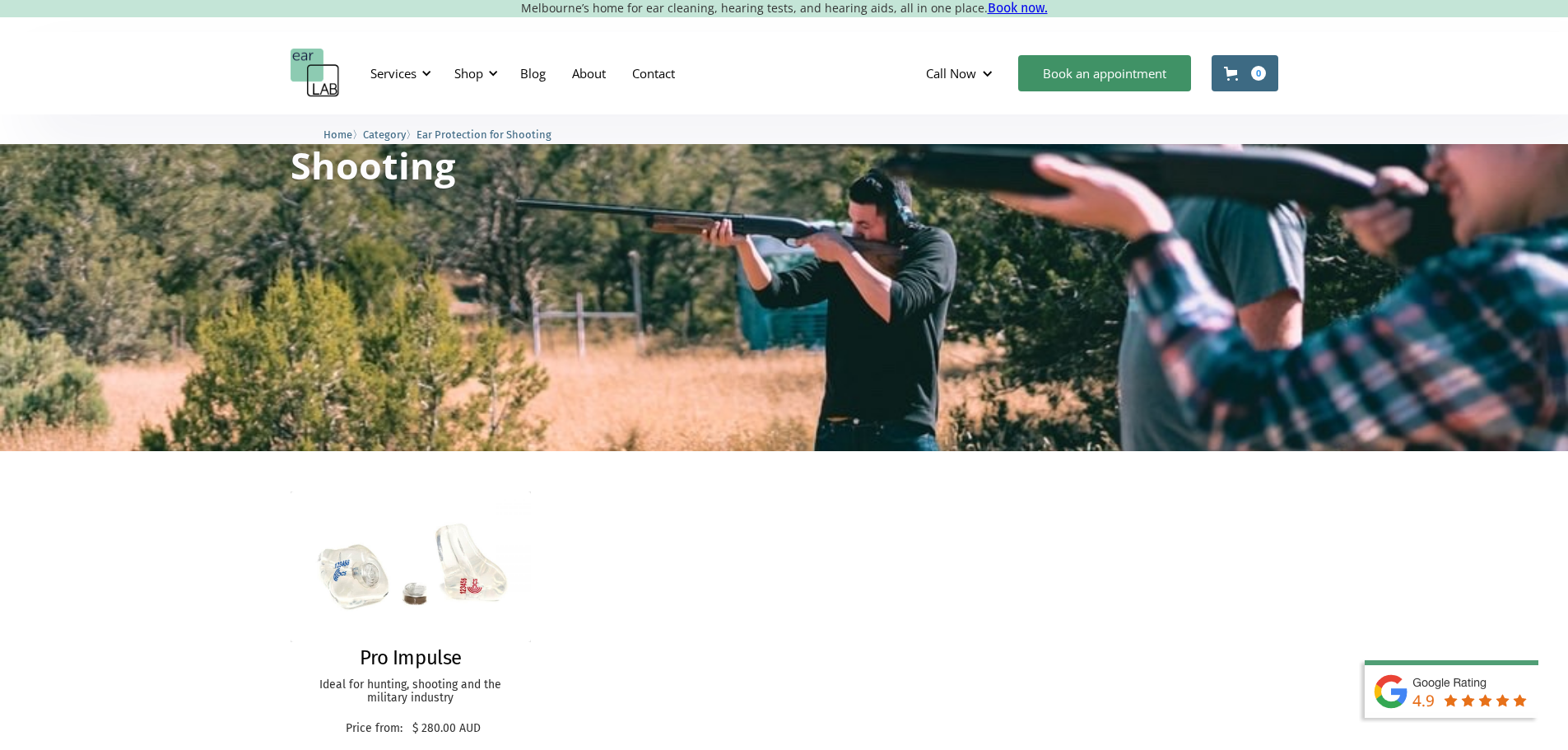
scroll to position [329, 0]
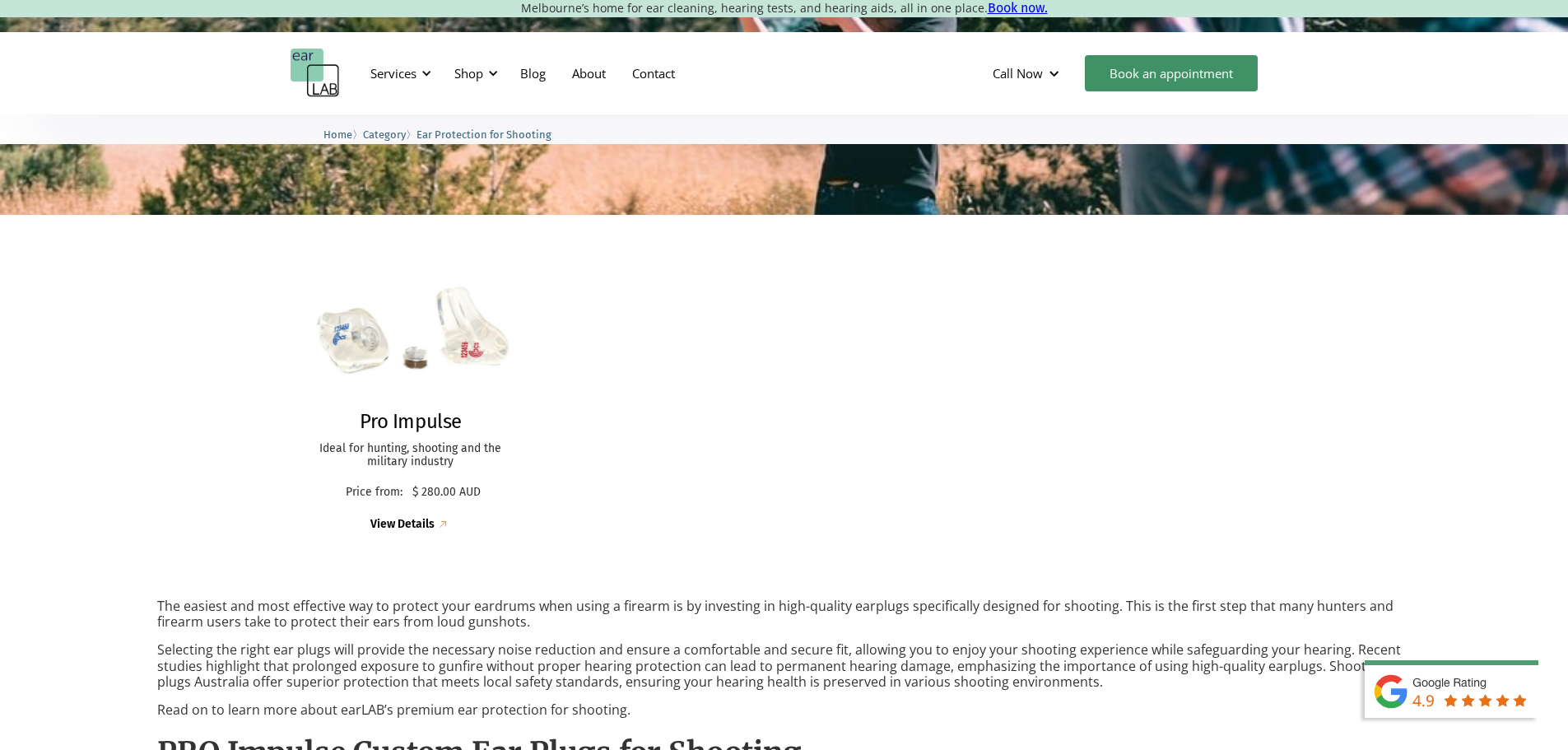
click at [476, 297] on img at bounding box center [410, 330] width 243 height 152
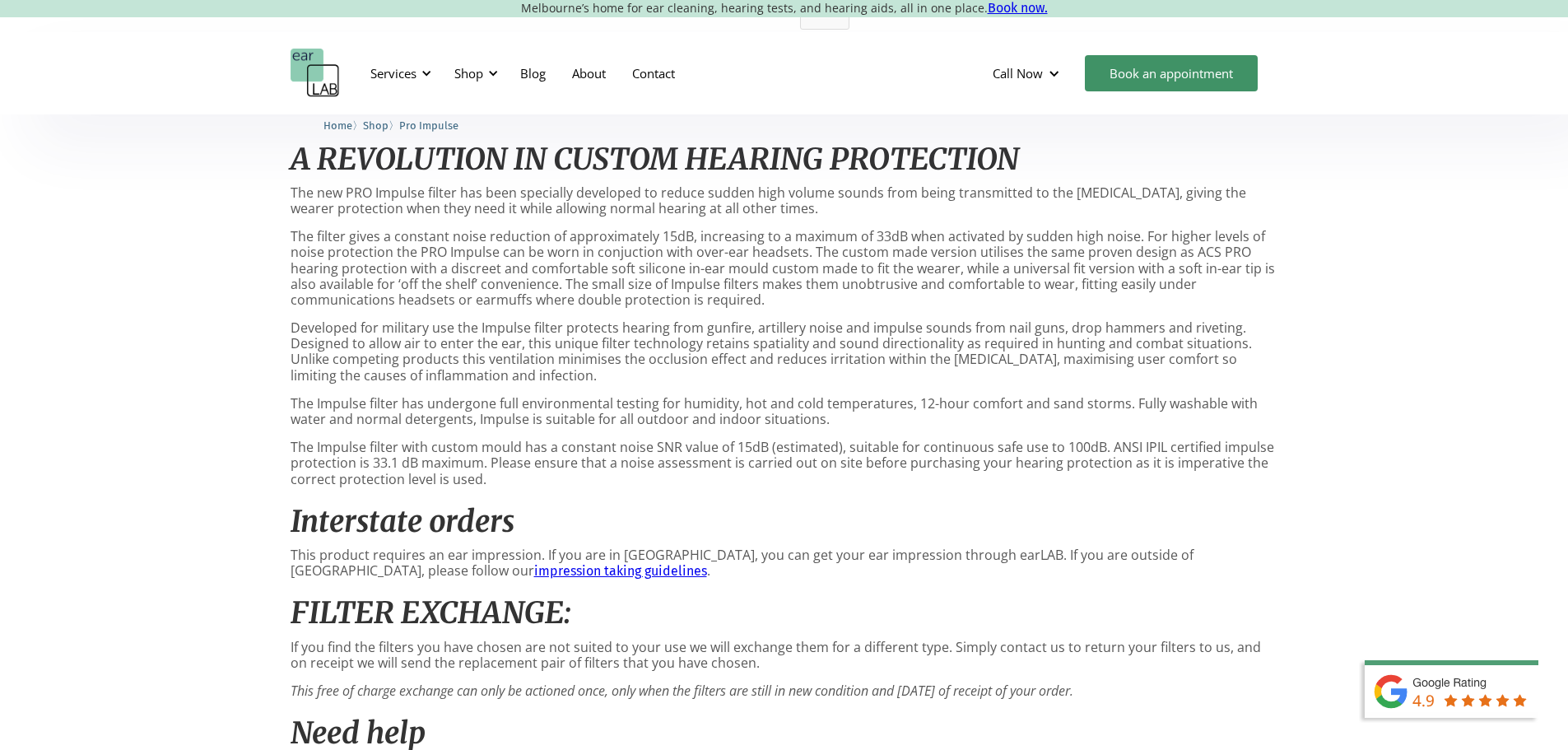
scroll to position [905, 0]
